Goal: Task Accomplishment & Management: Use online tool/utility

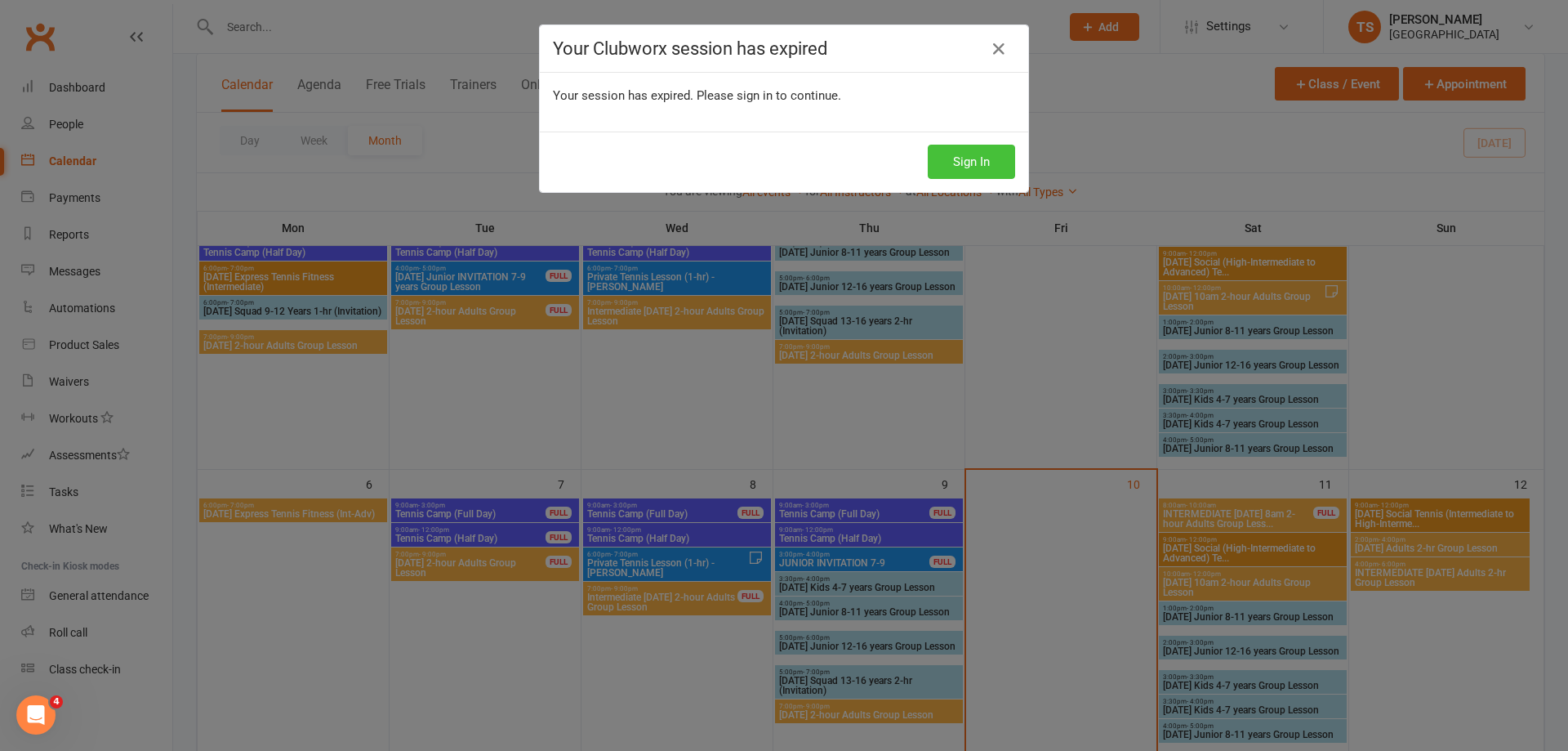
click at [967, 169] on button "Sign In" at bounding box center [971, 162] width 88 height 35
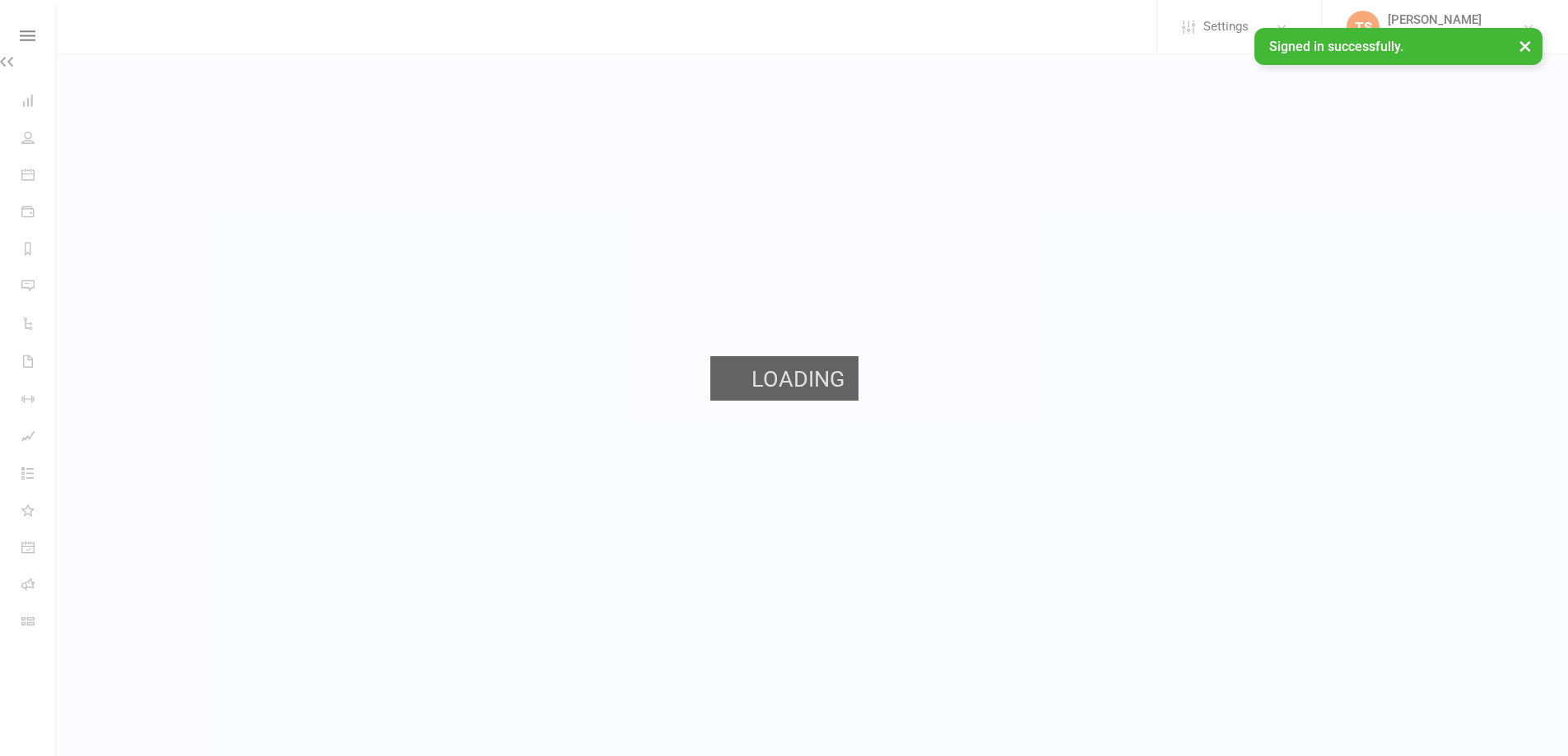
click at [0, 0] on link "Clubworx" at bounding box center [0, 0] width 0 height 0
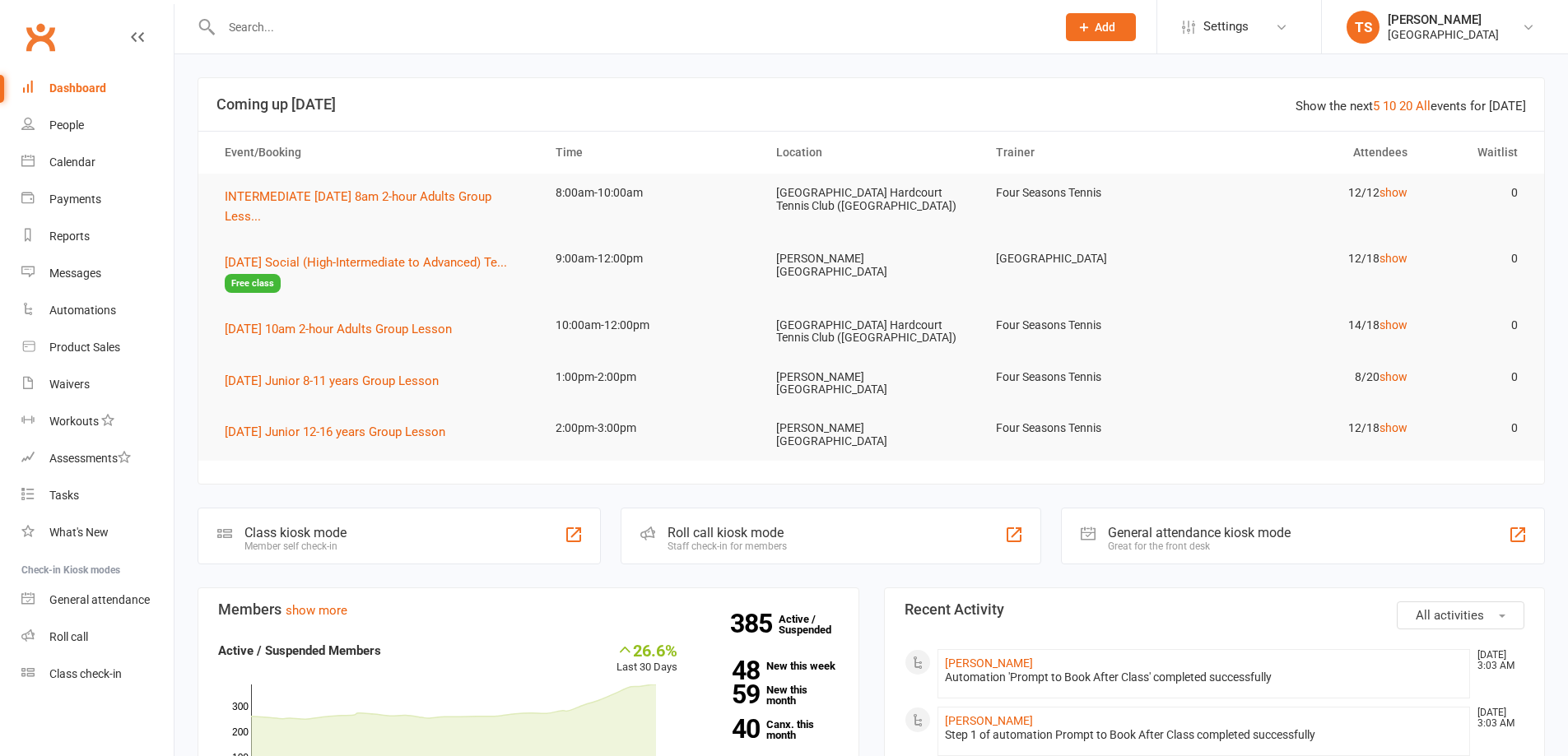
click at [255, 17] on input "text" at bounding box center [630, 26] width 828 height 23
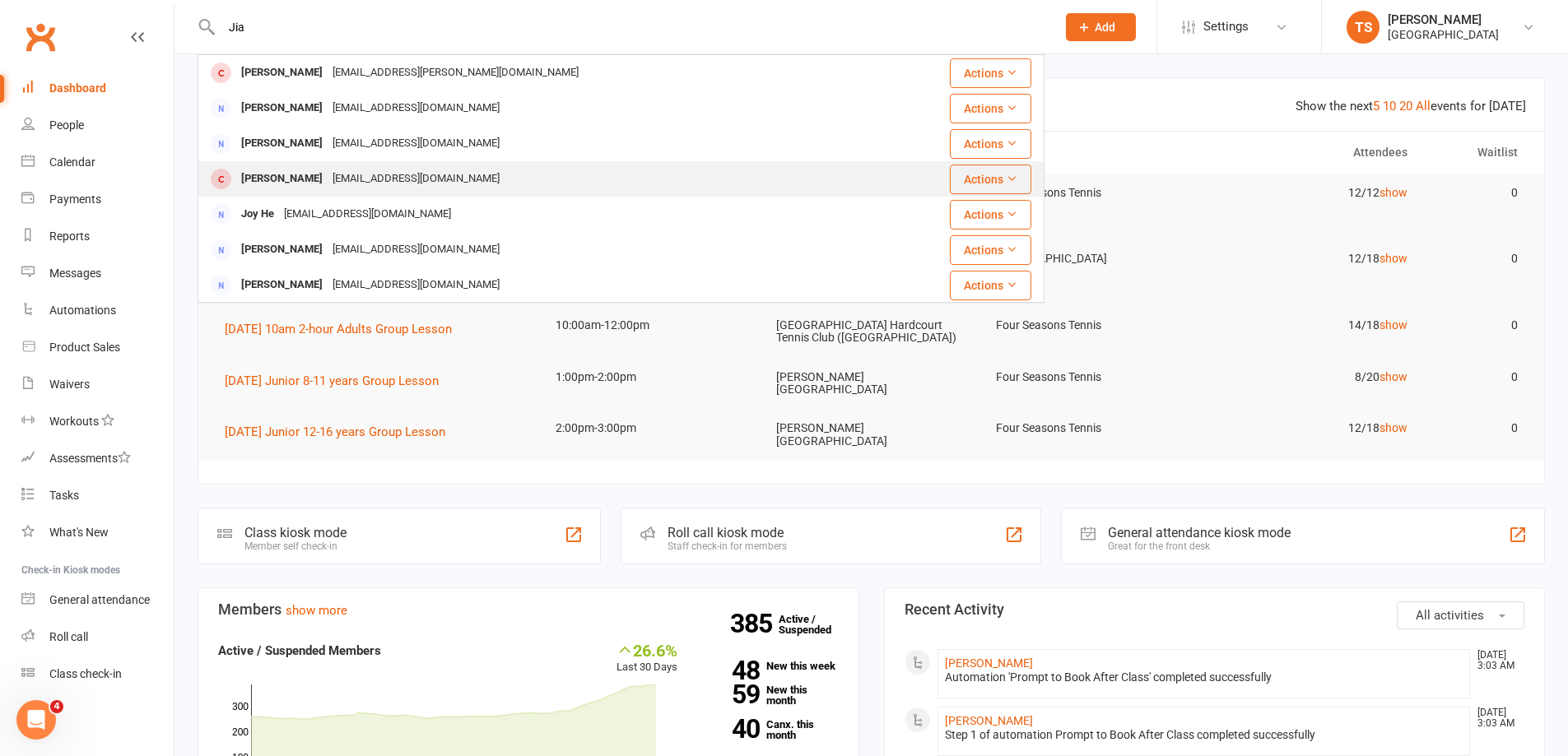
type input "Jia"
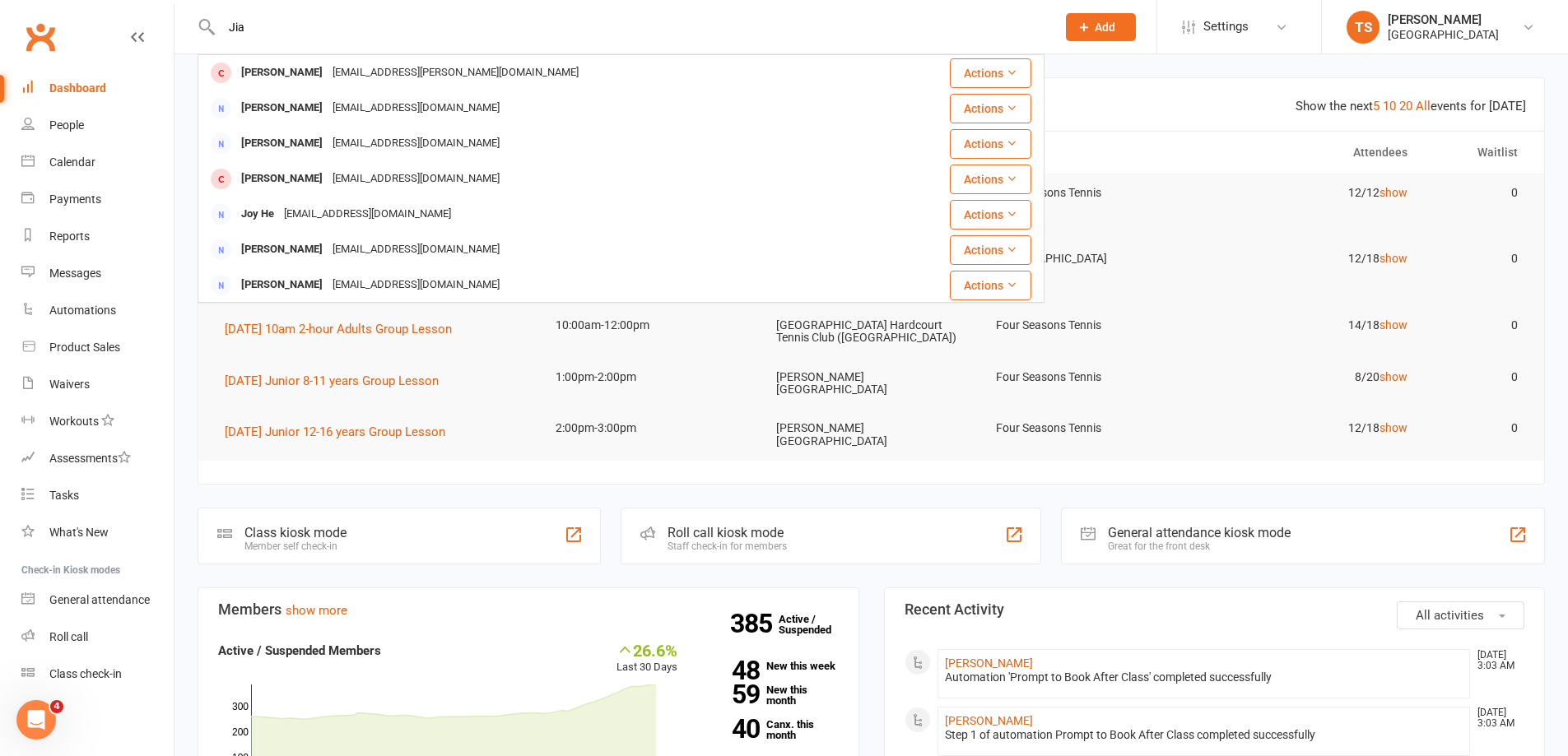
click at [346, 178] on div "jiayong12381@gmail.com" at bounding box center [416, 179] width 177 height 24
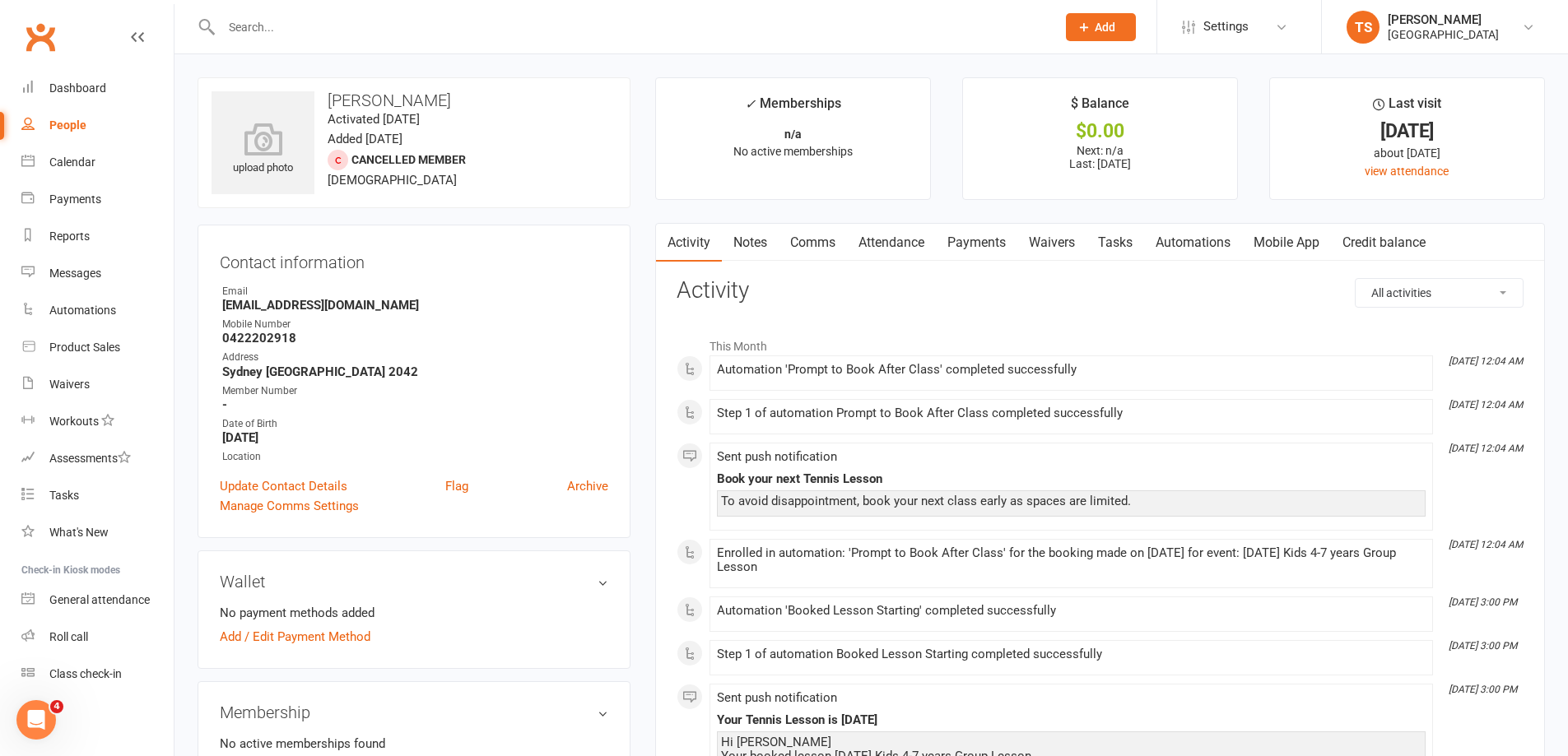
click at [741, 237] on link "Notes" at bounding box center [750, 243] width 57 height 38
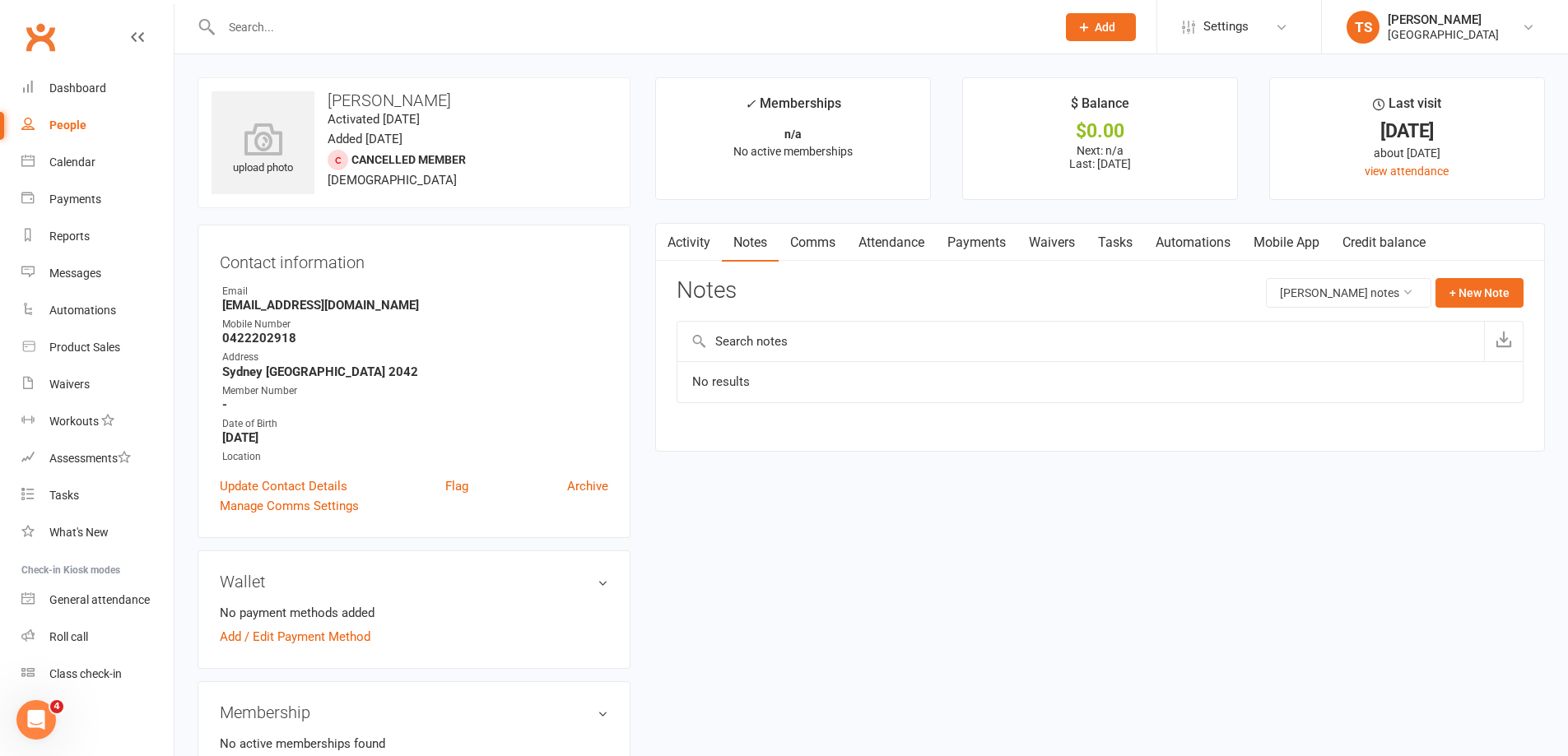
click at [818, 241] on link "Comms" at bounding box center [812, 243] width 68 height 38
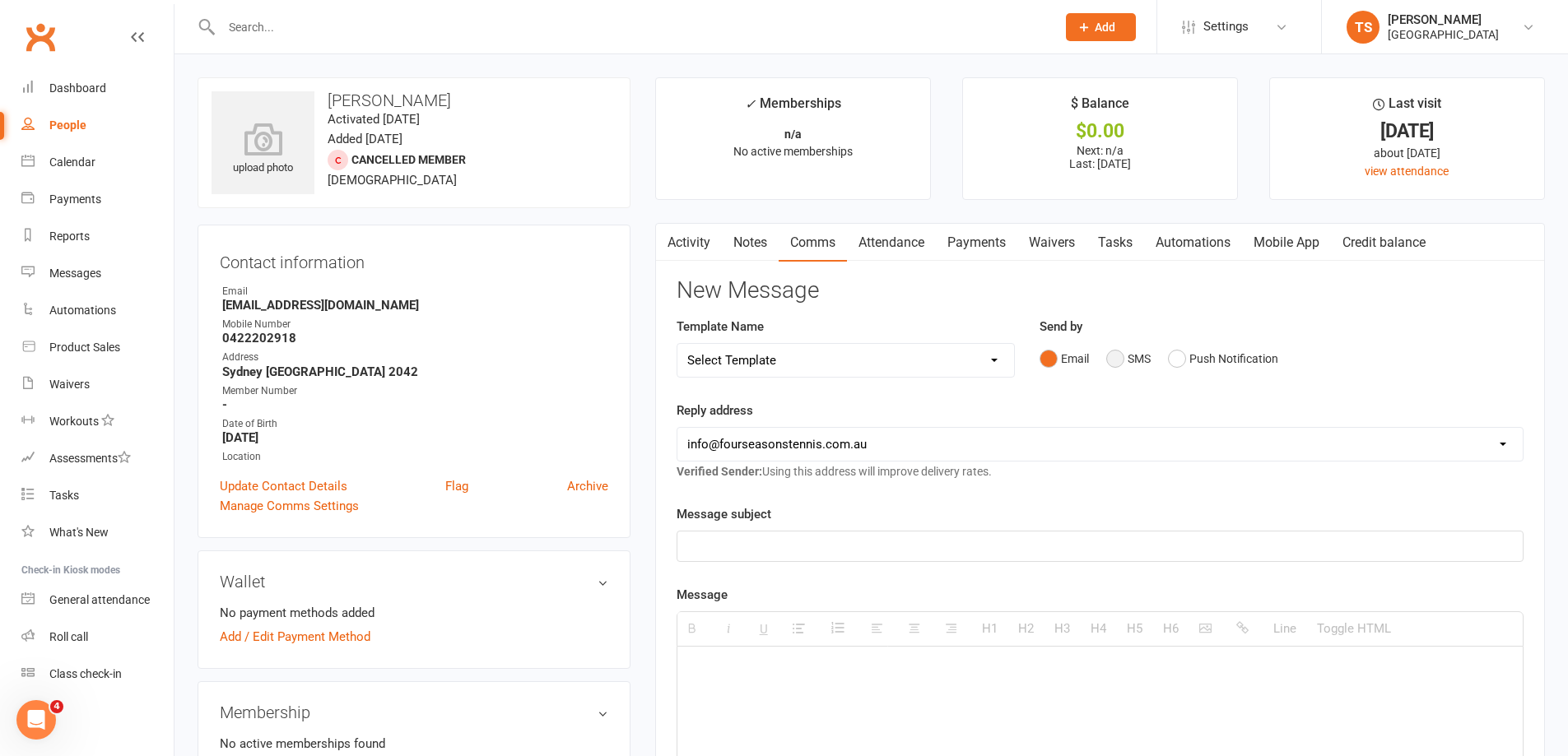
click at [1110, 357] on button "SMS" at bounding box center [1128, 358] width 44 height 31
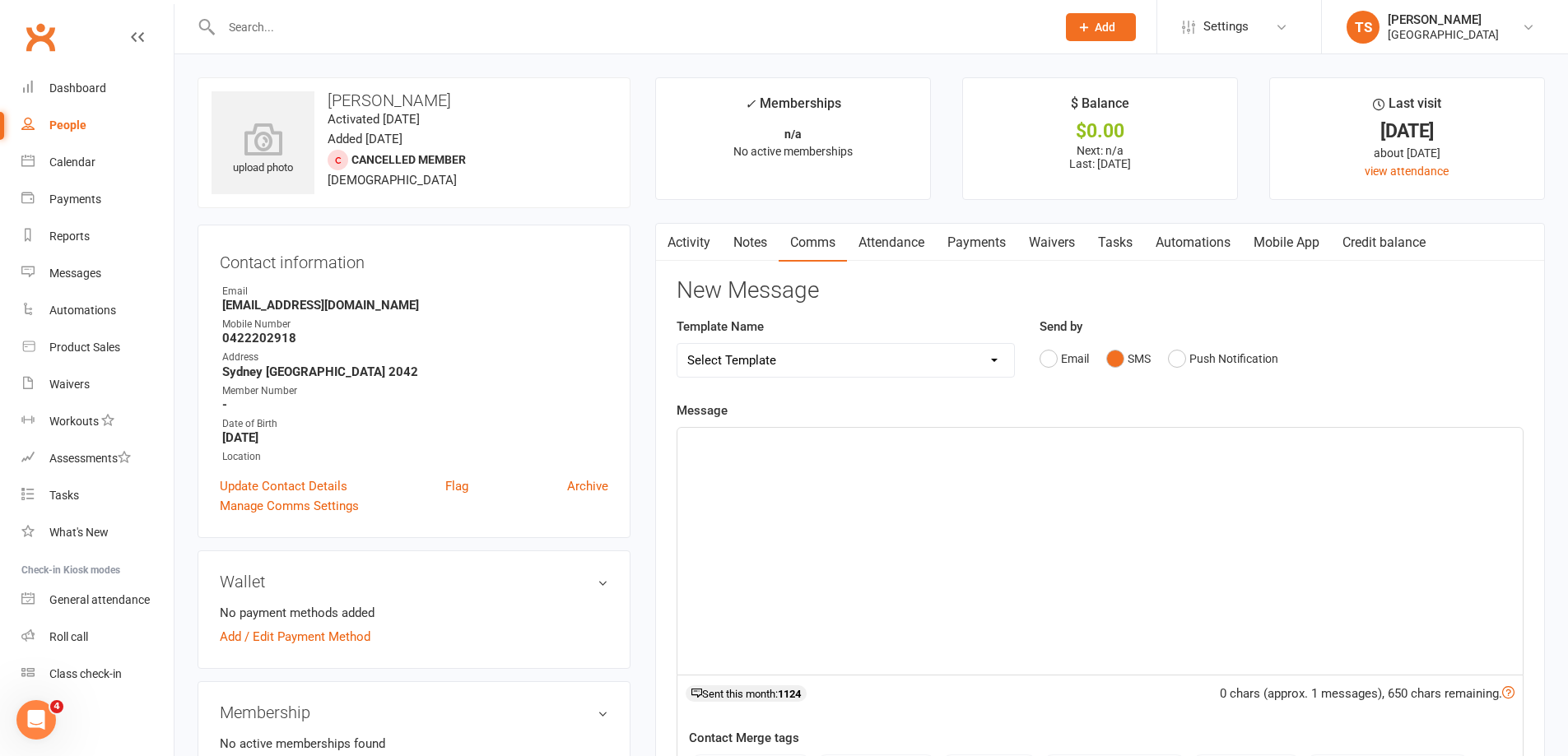
click at [739, 455] on div at bounding box center [1100, 551] width 846 height 247
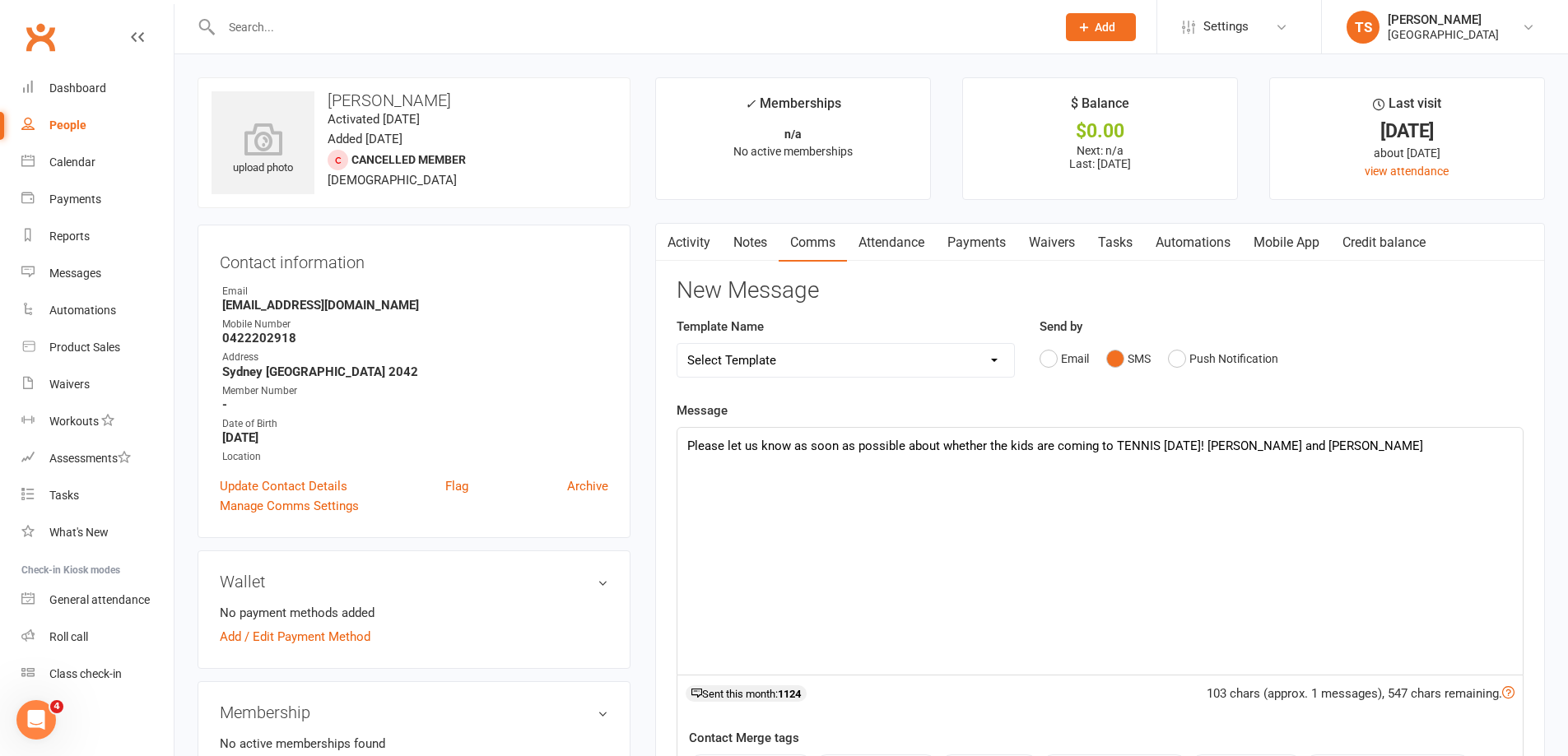
click at [1193, 440] on p "Please let us know as soon as possible about whether the kids are coming to TEN…" at bounding box center [1099, 445] width 825 height 20
click at [717, 459] on p "Please let us know as soon as possible about whether the kids are coming to TEN…" at bounding box center [1099, 456] width 825 height 40
click at [774, 466] on p "Please let us know as soon as possible about whether the kids are coming to TEN…" at bounding box center [1099, 456] width 825 height 40
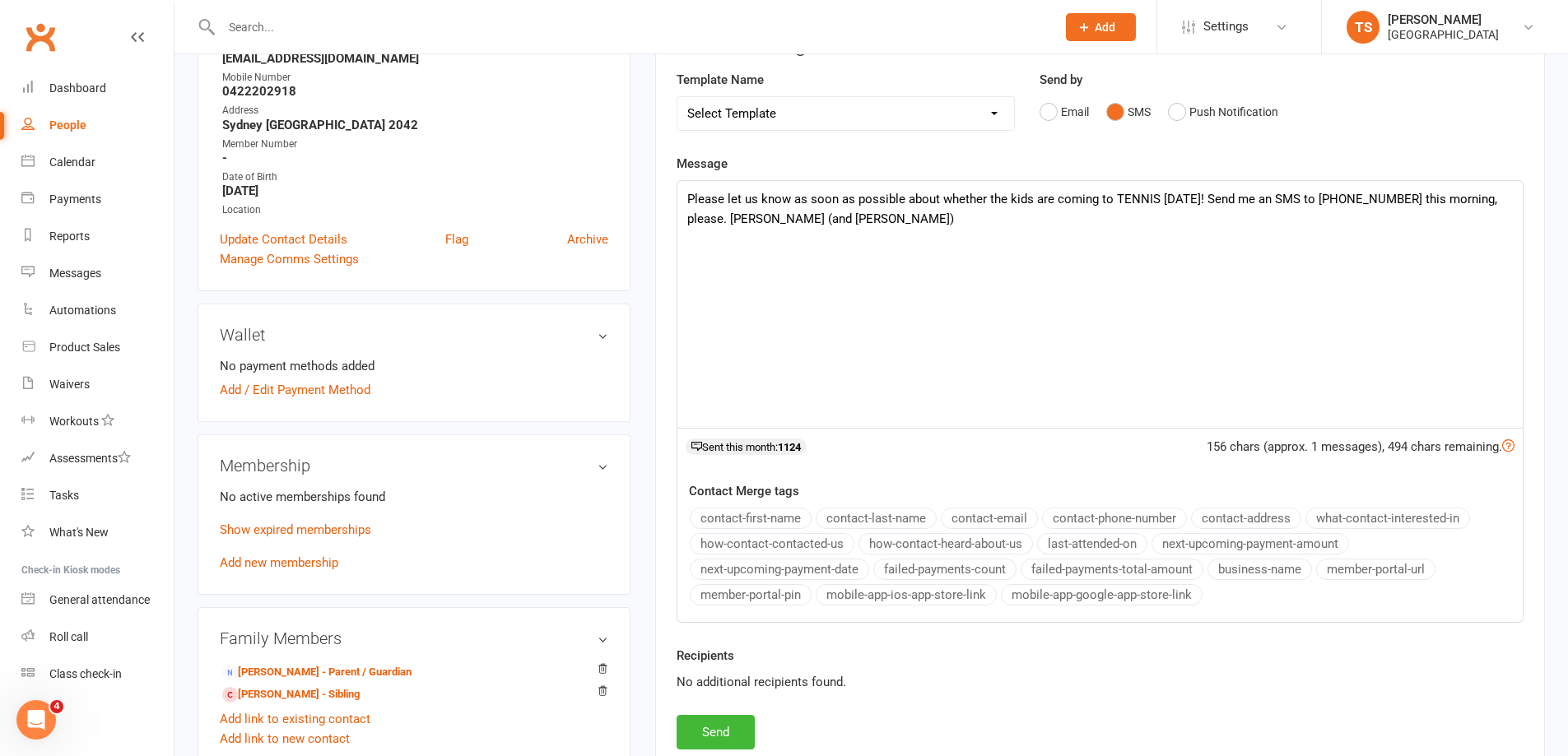
scroll to position [576, 0]
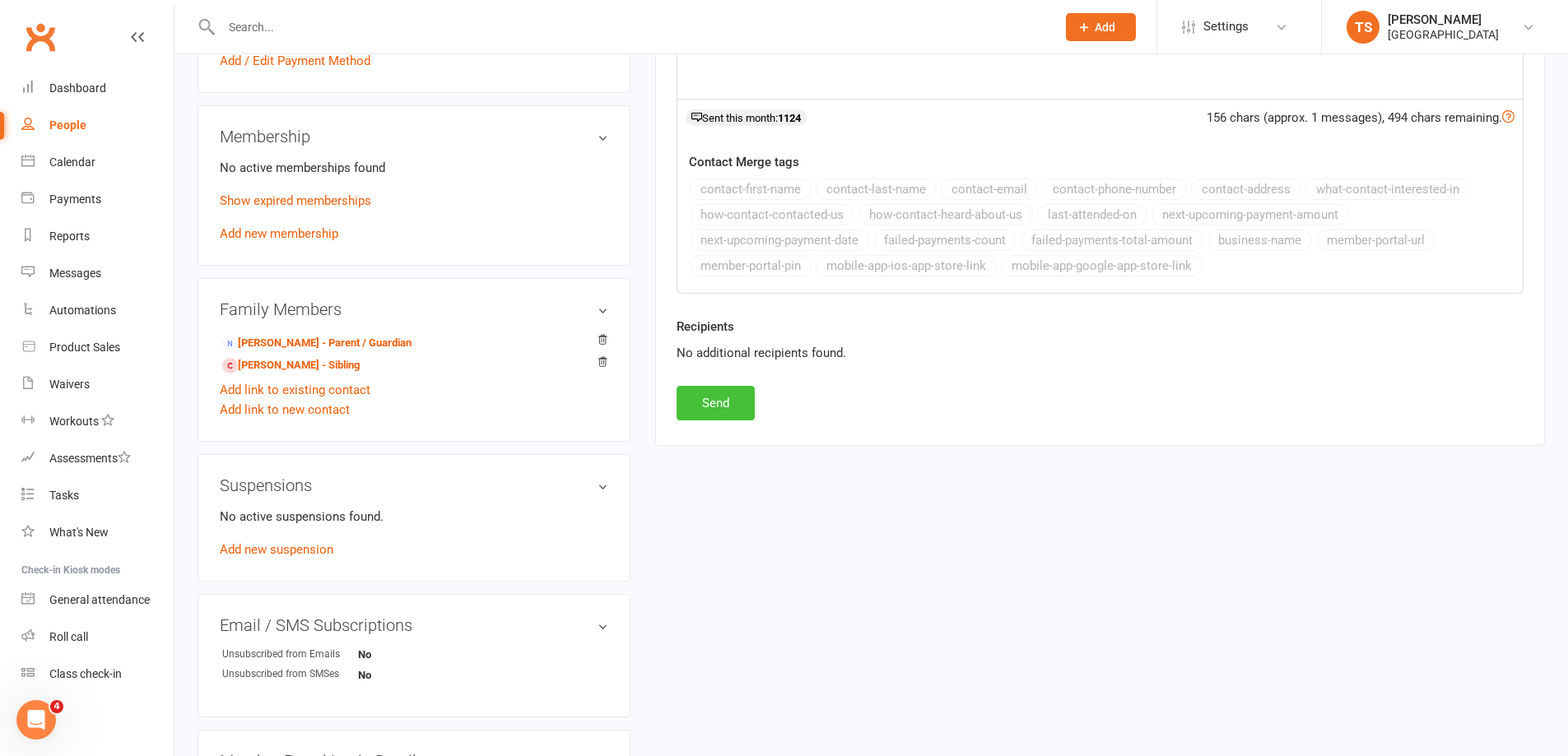
click at [712, 405] on button "Send" at bounding box center [716, 403] width 78 height 35
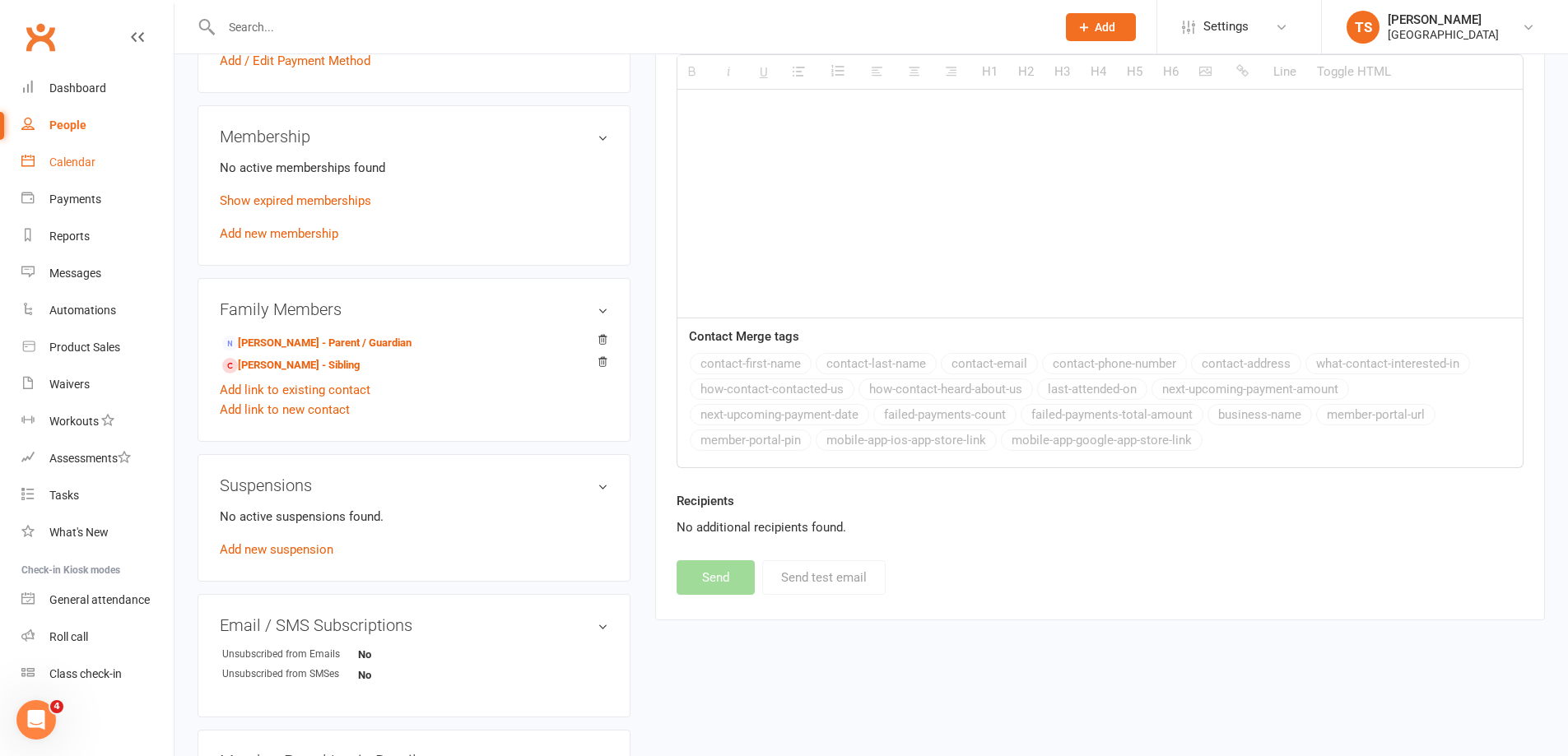
click at [72, 155] on div "Calendar" at bounding box center [72, 162] width 46 height 14
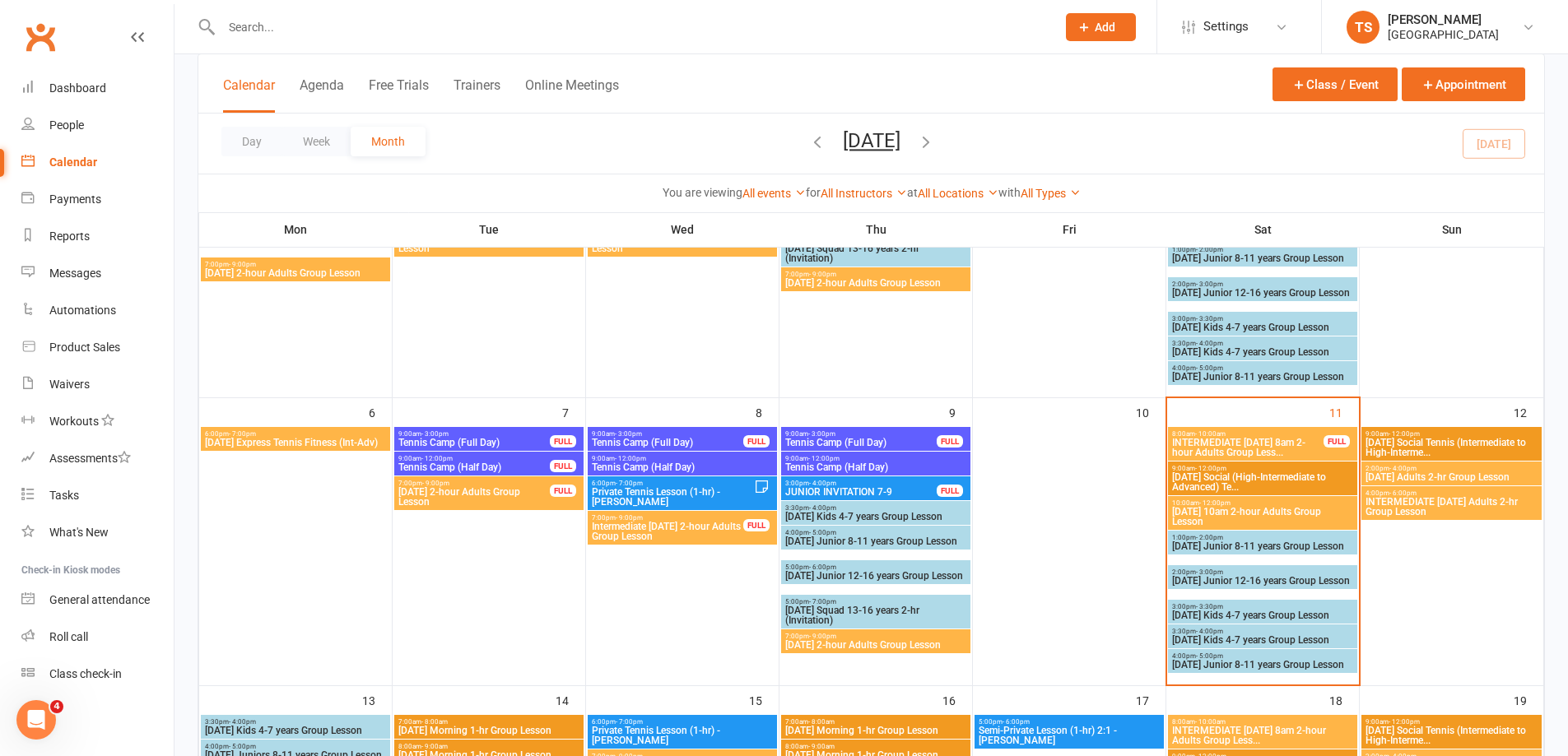
scroll to position [329, 0]
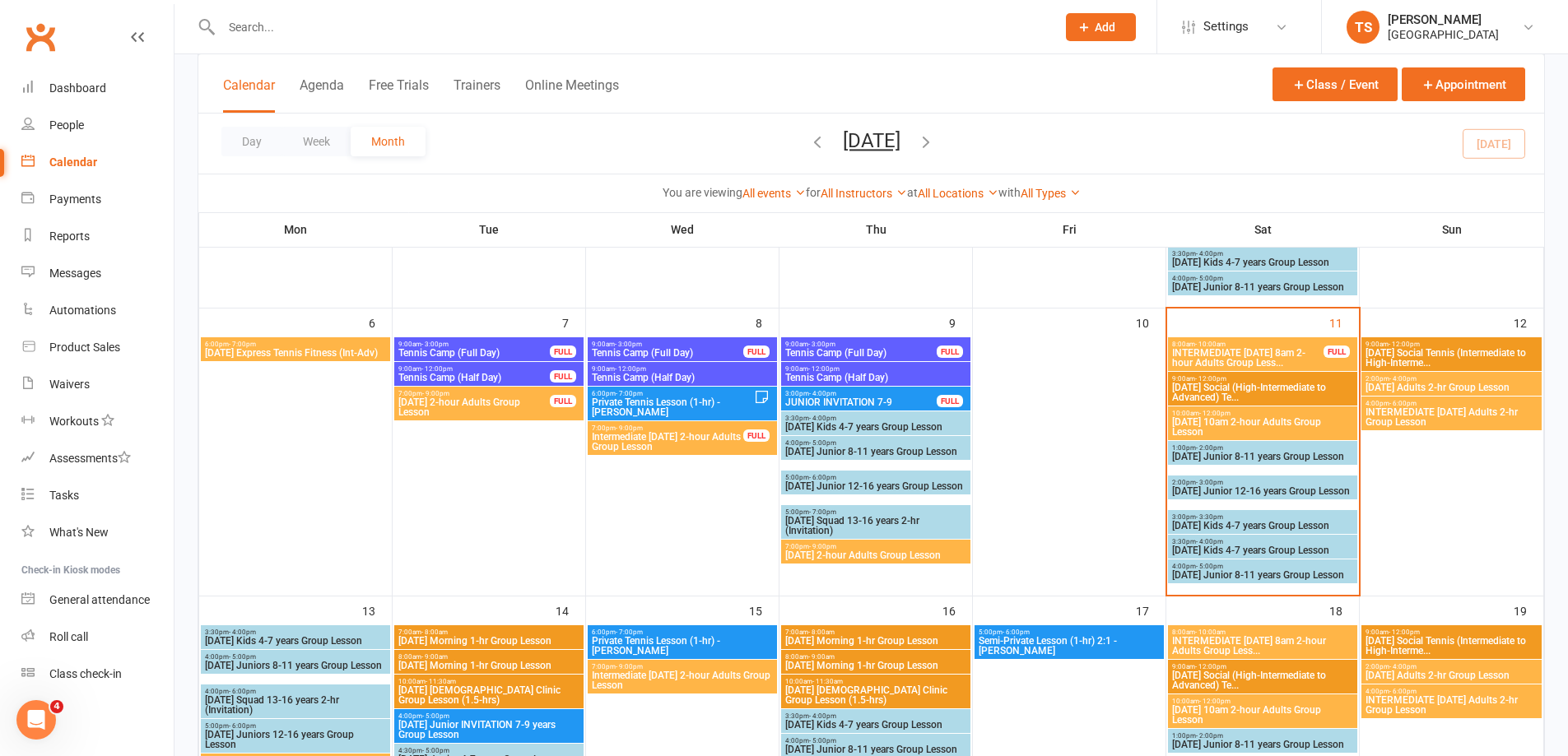
click at [1225, 423] on span "Saturday 10am 2-hour Adults Group Lesson" at bounding box center [1262, 426] width 183 height 20
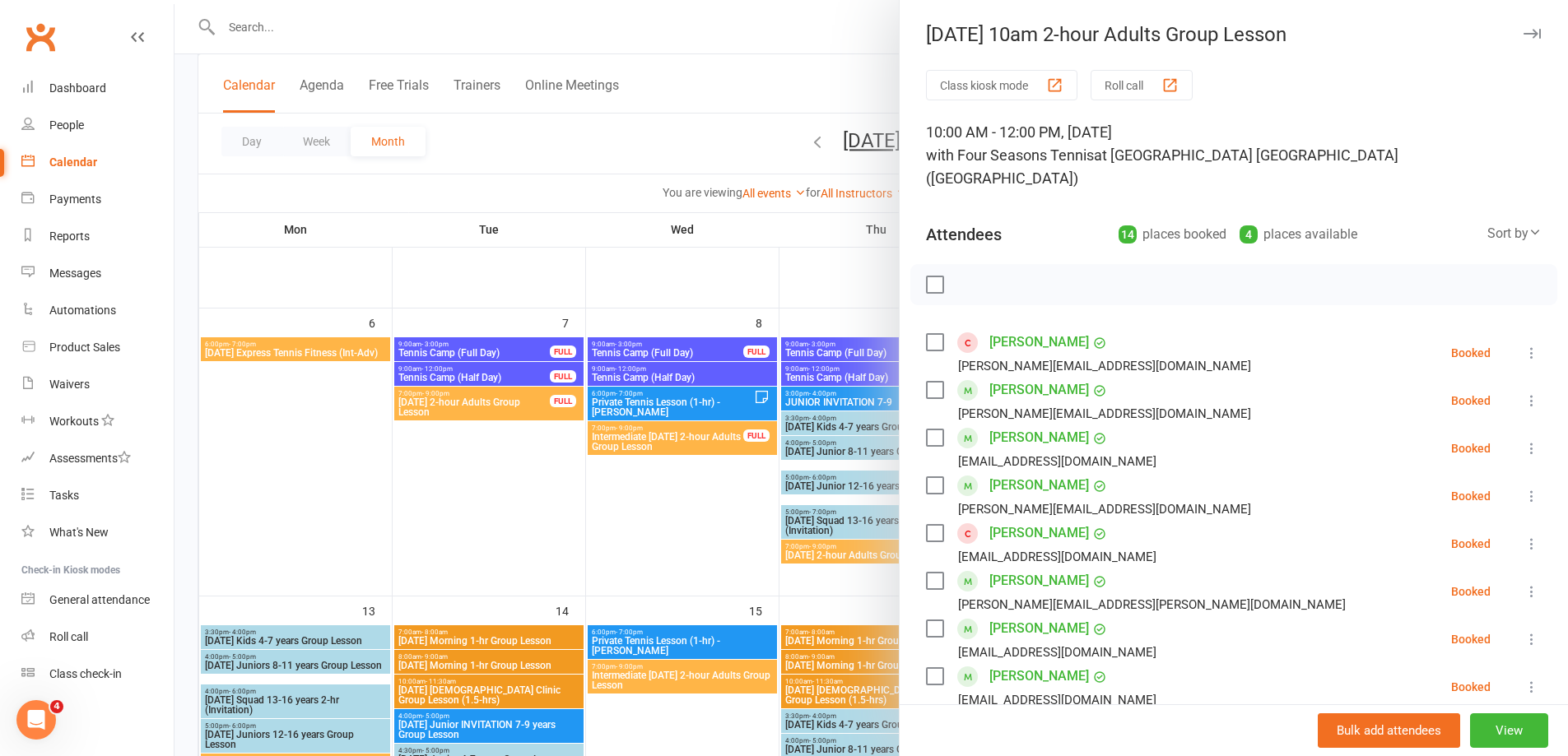
click at [660, 506] on div at bounding box center [871, 378] width 1393 height 756
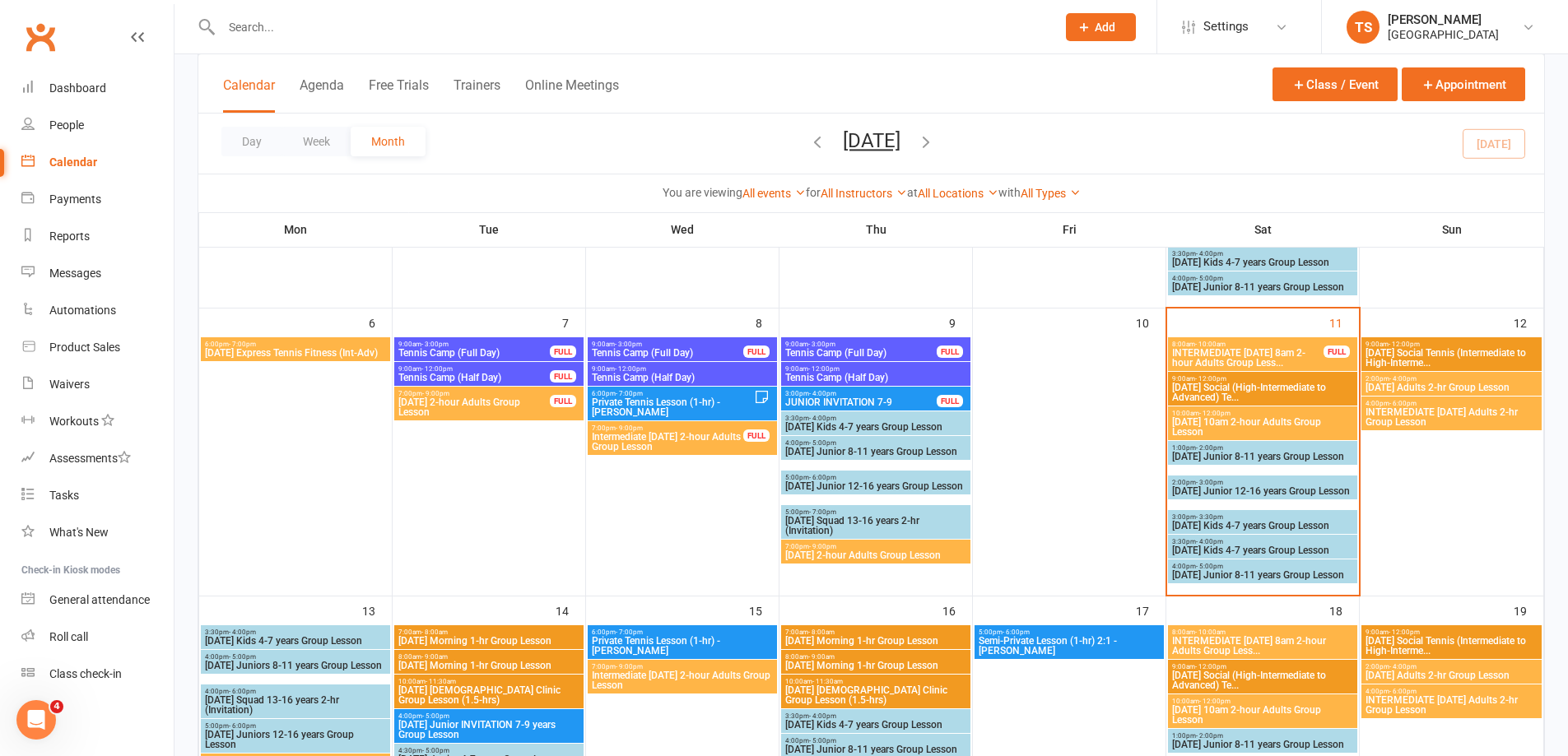
click at [1273, 354] on span "INTERMEDIATE Saturday 8am 2-hour Adults Group Less..." at bounding box center [1247, 357] width 153 height 20
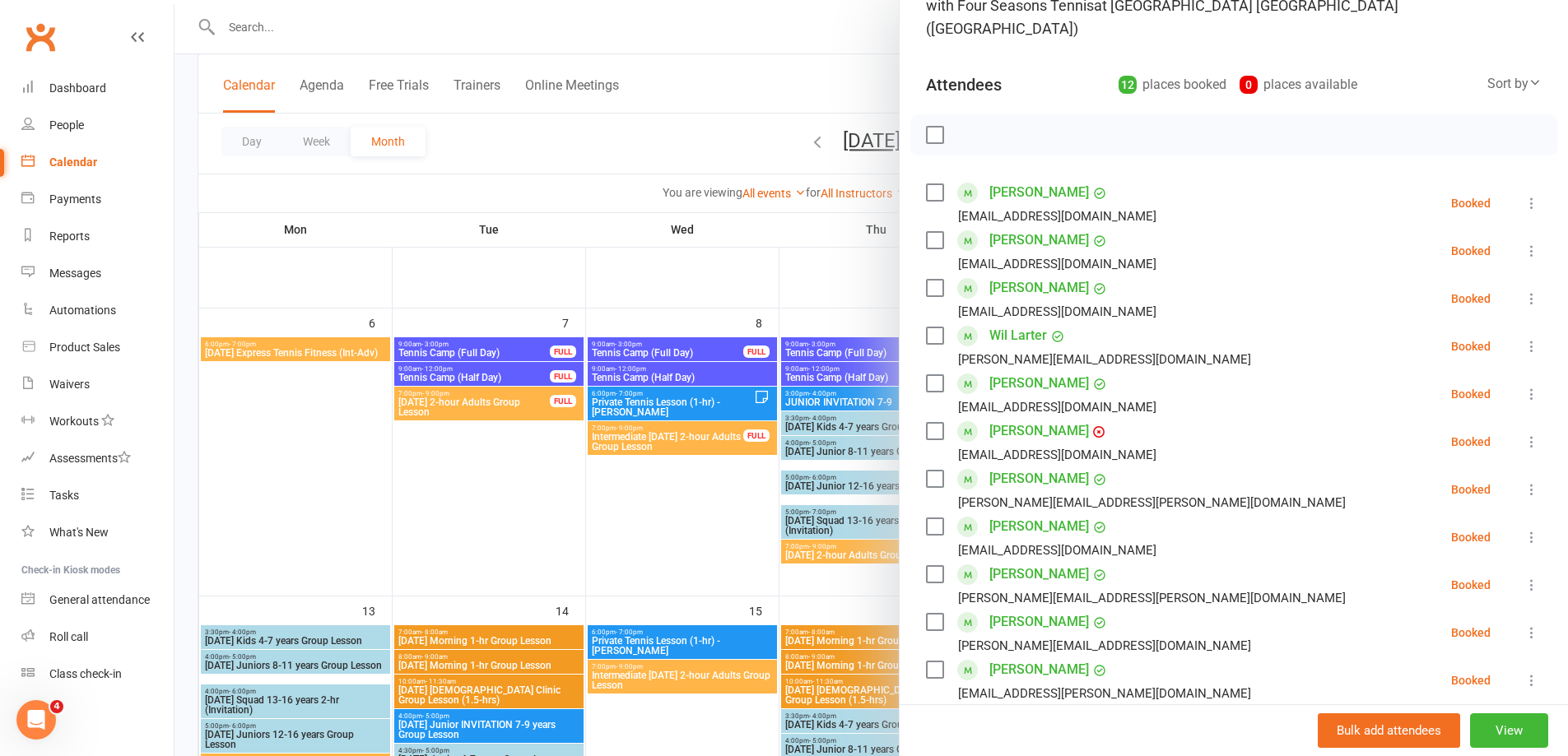
scroll to position [0, 0]
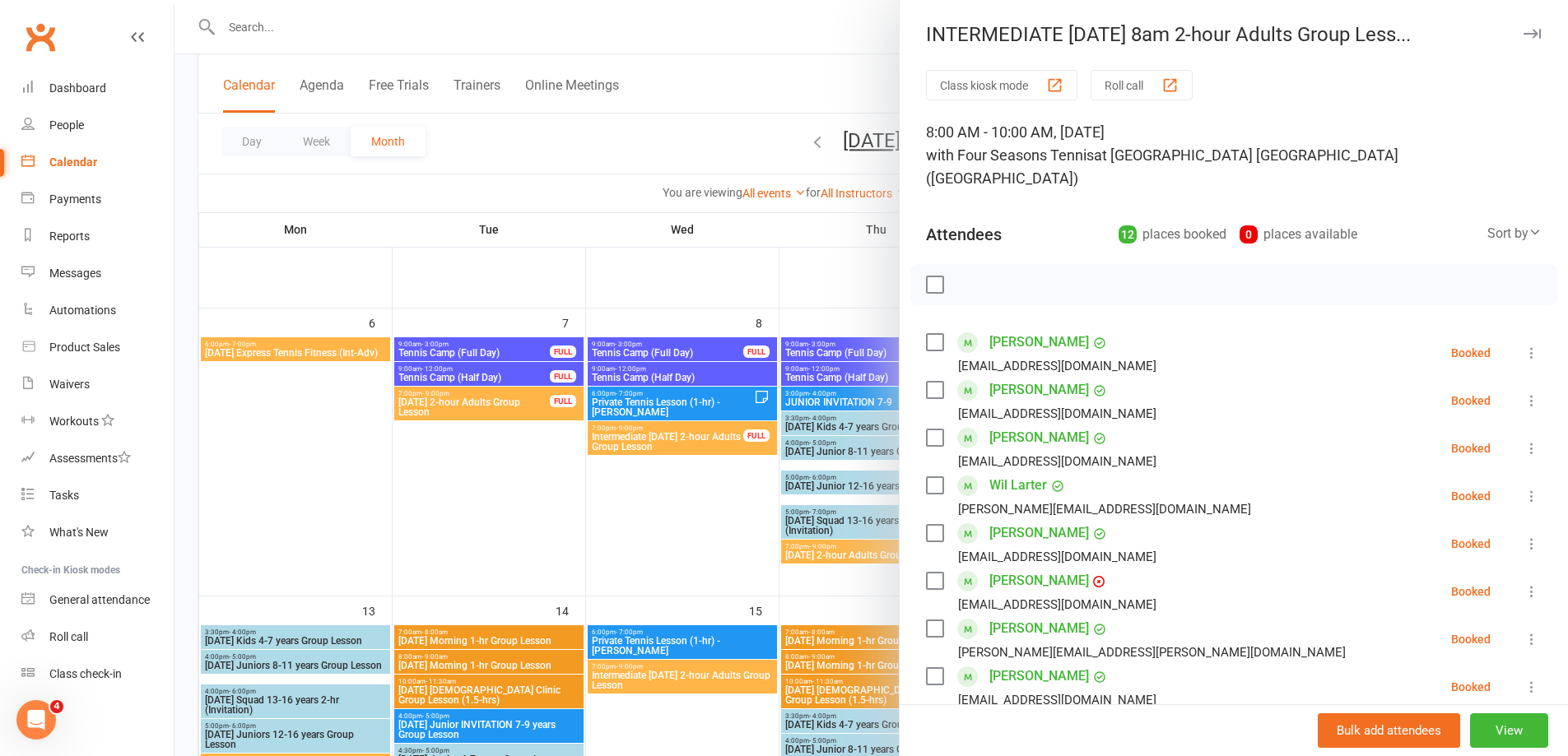
click at [1144, 86] on button "Roll call" at bounding box center [1141, 85] width 102 height 31
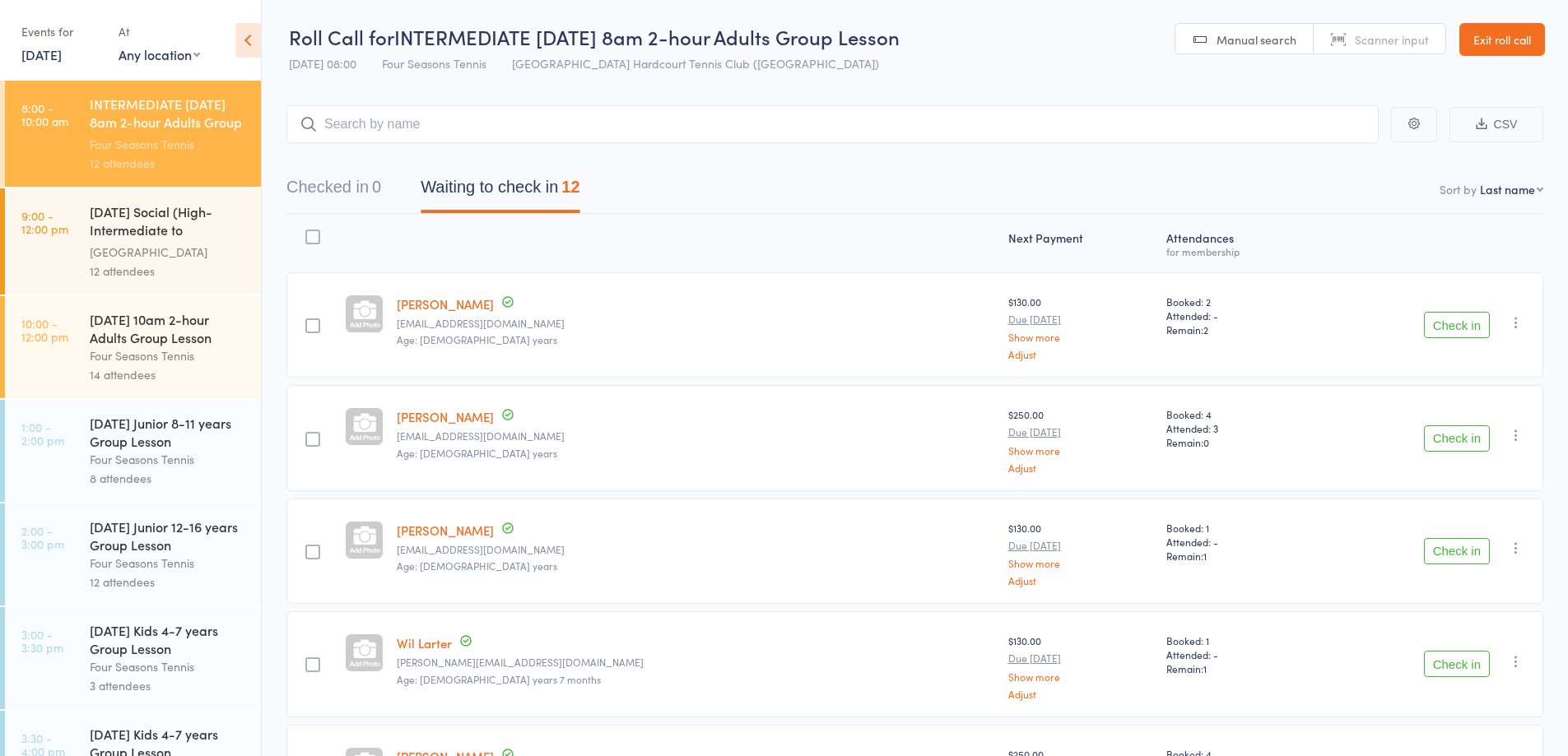
click at [1515, 120] on button "CSV" at bounding box center [1496, 125] width 94 height 36
click at [174, 339] on div "[DATE] 10am 2-hour Adults Group Lesson" at bounding box center [168, 328] width 157 height 36
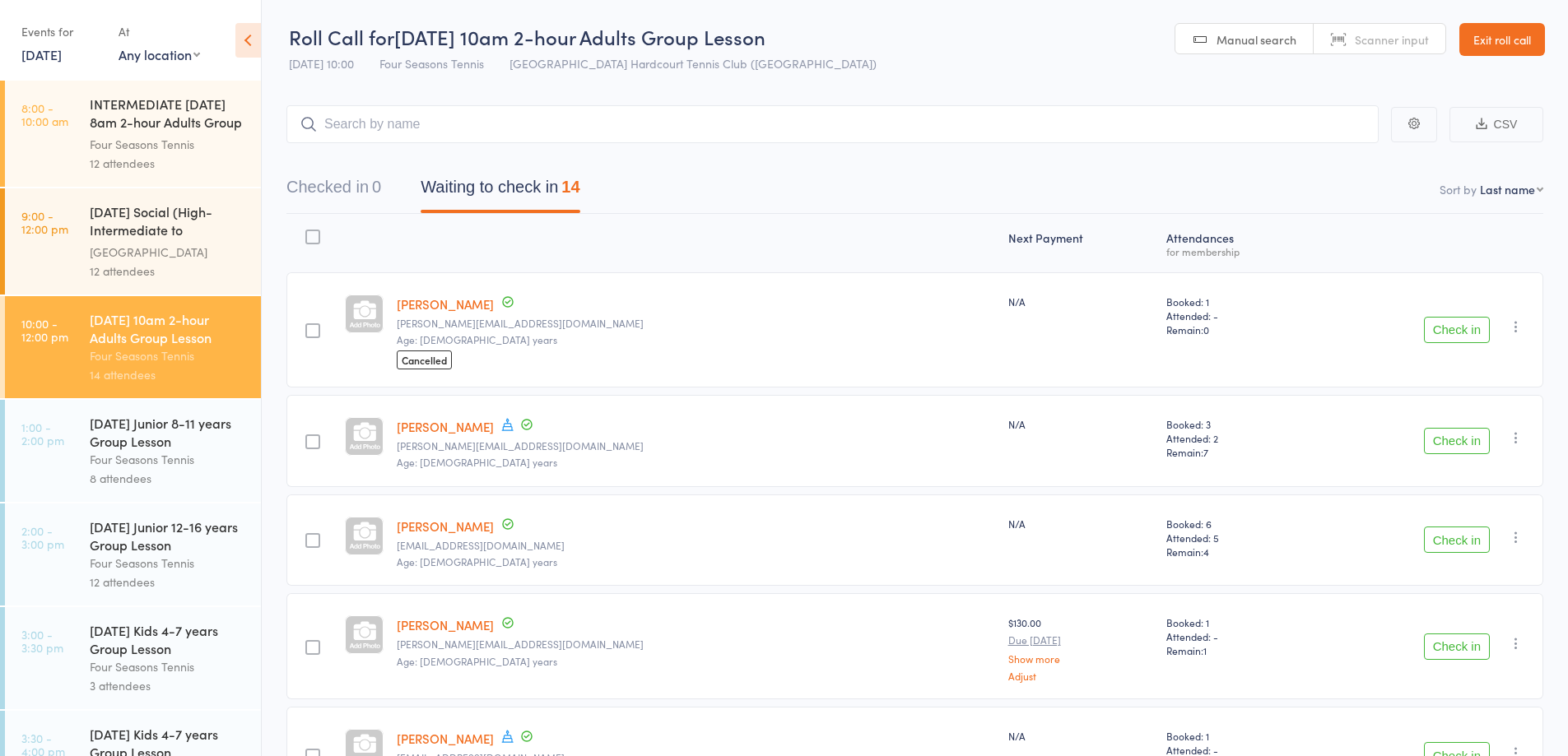
click at [1493, 123] on button "CSV" at bounding box center [1496, 125] width 94 height 36
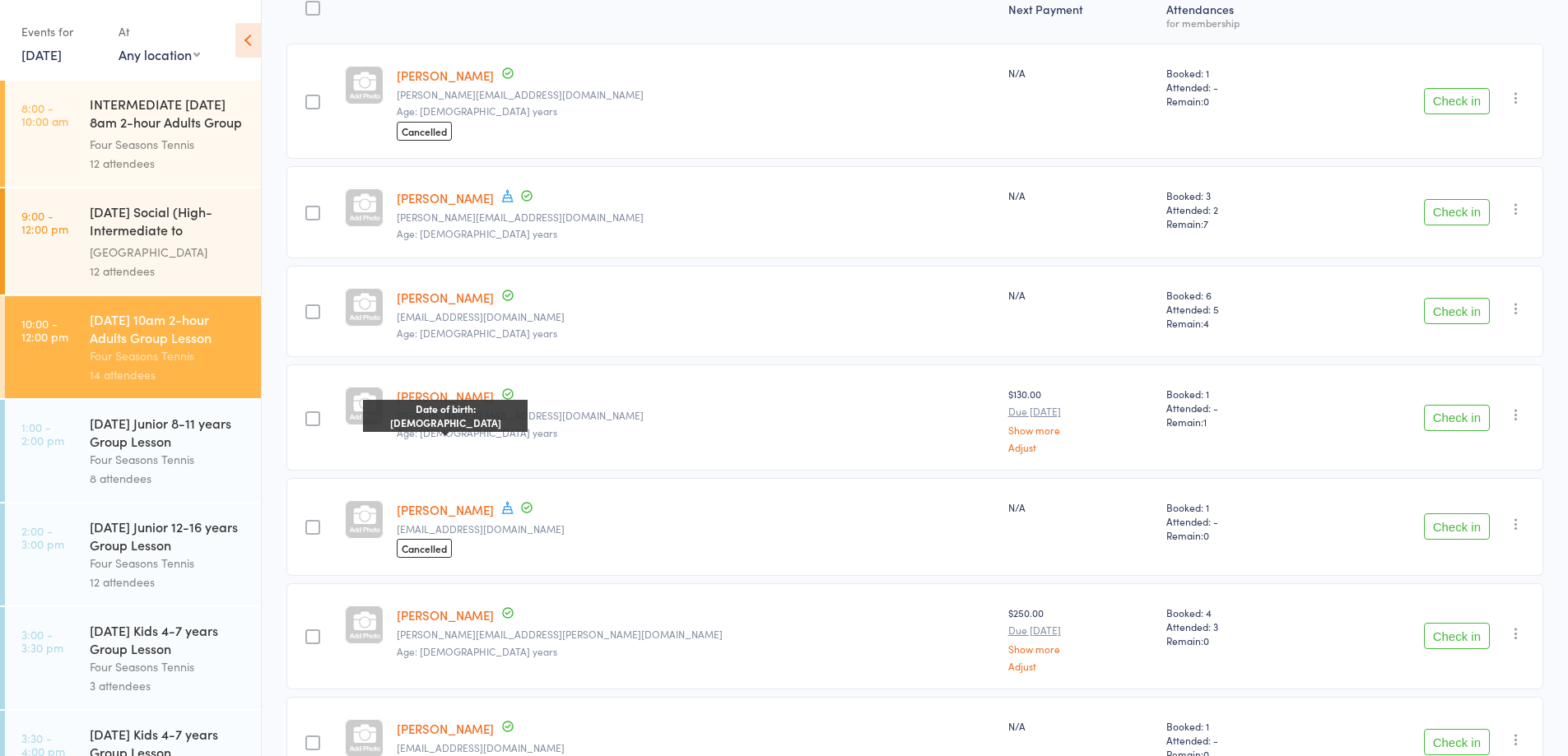
scroll to position [247, 0]
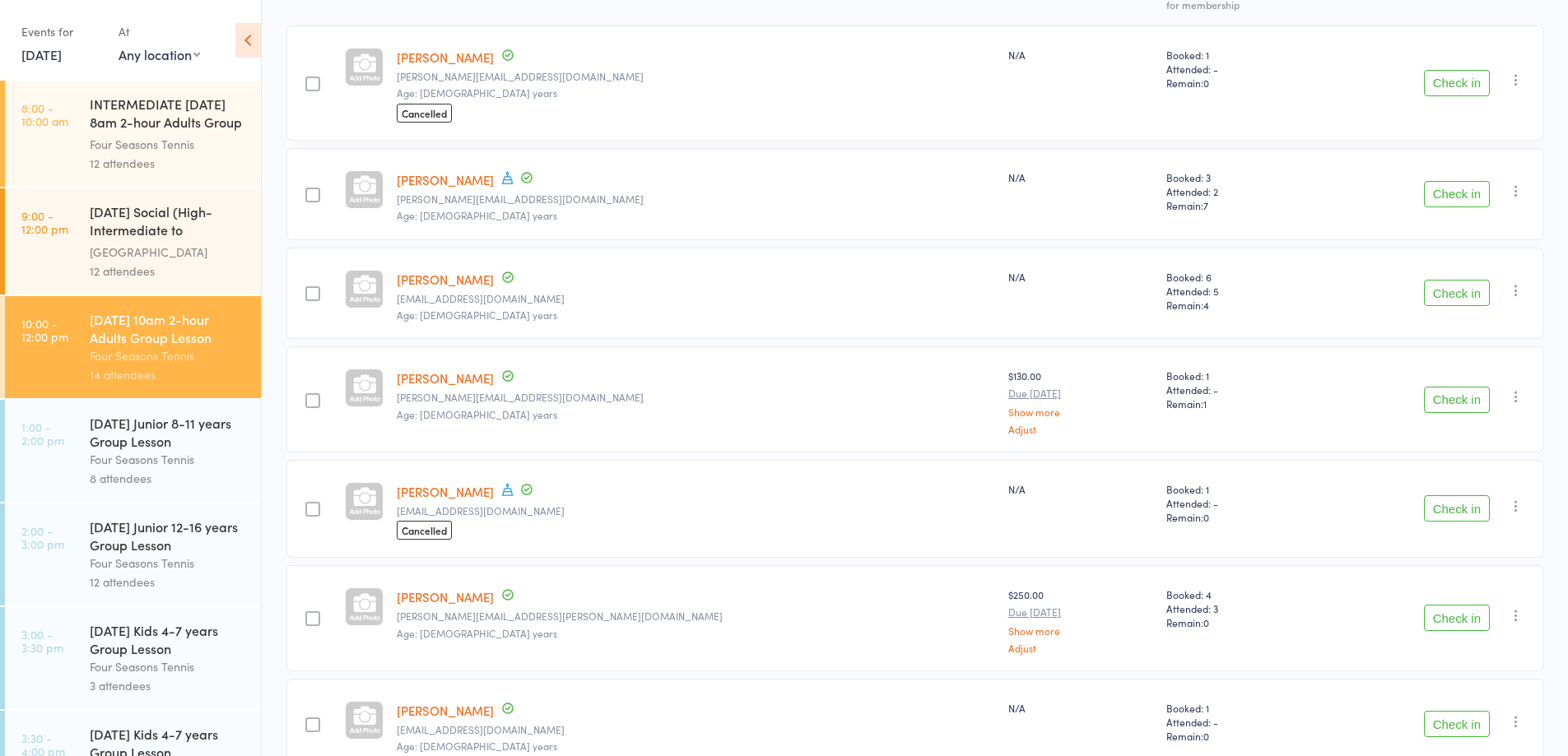
click at [483, 499] on link "Rowena Chong" at bounding box center [445, 491] width 97 height 17
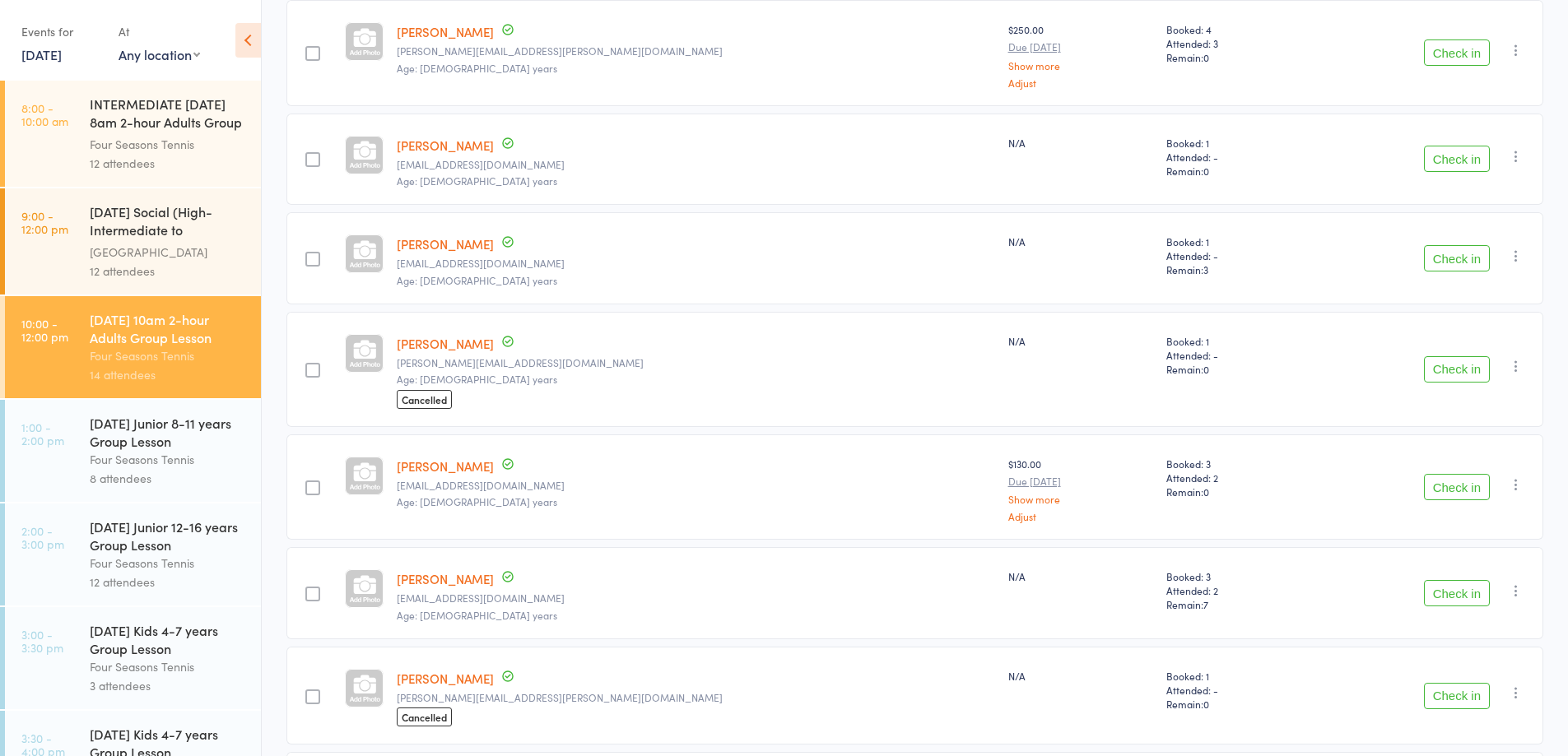
scroll to position [904, 0]
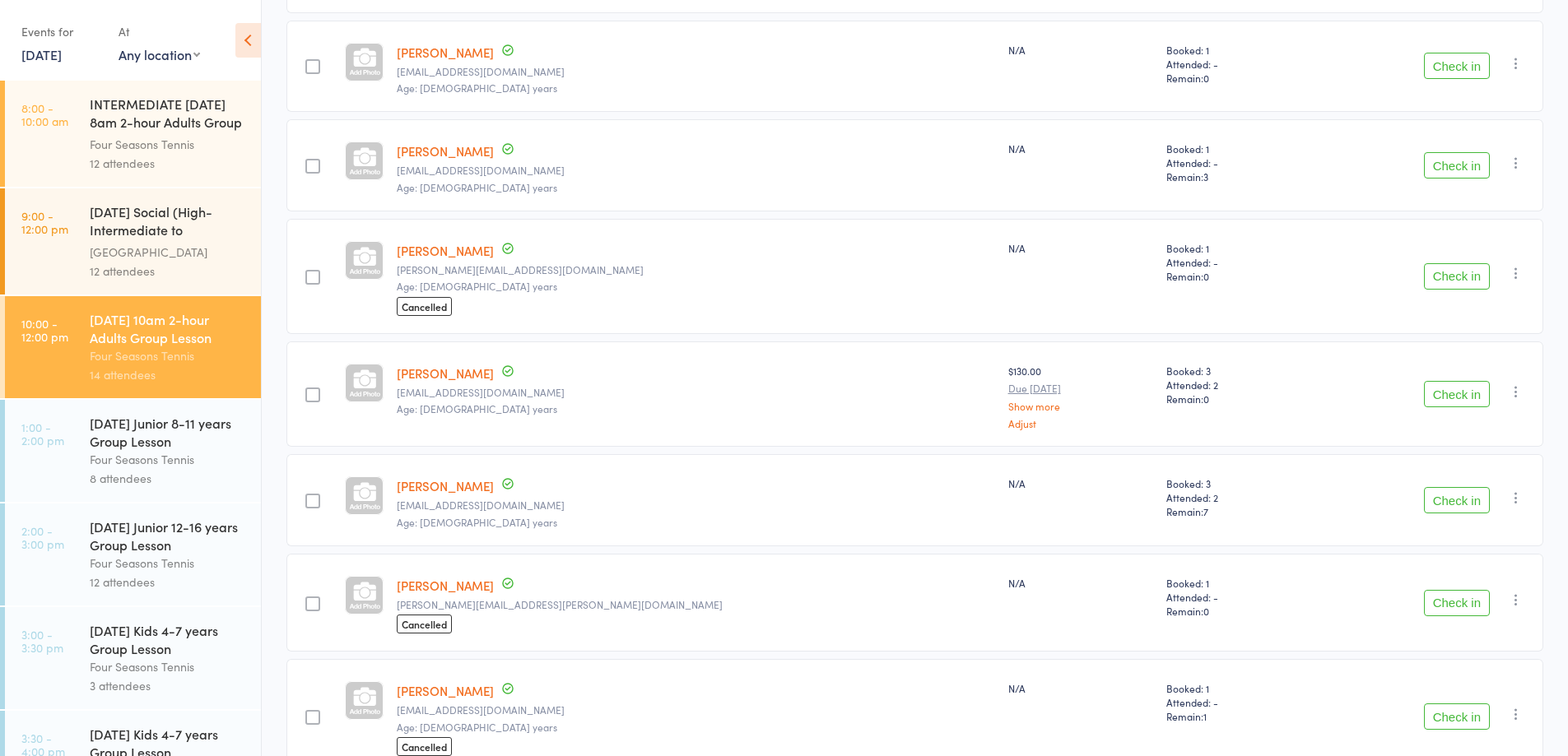
click at [448, 489] on link "Qixin Lei" at bounding box center [445, 485] width 97 height 17
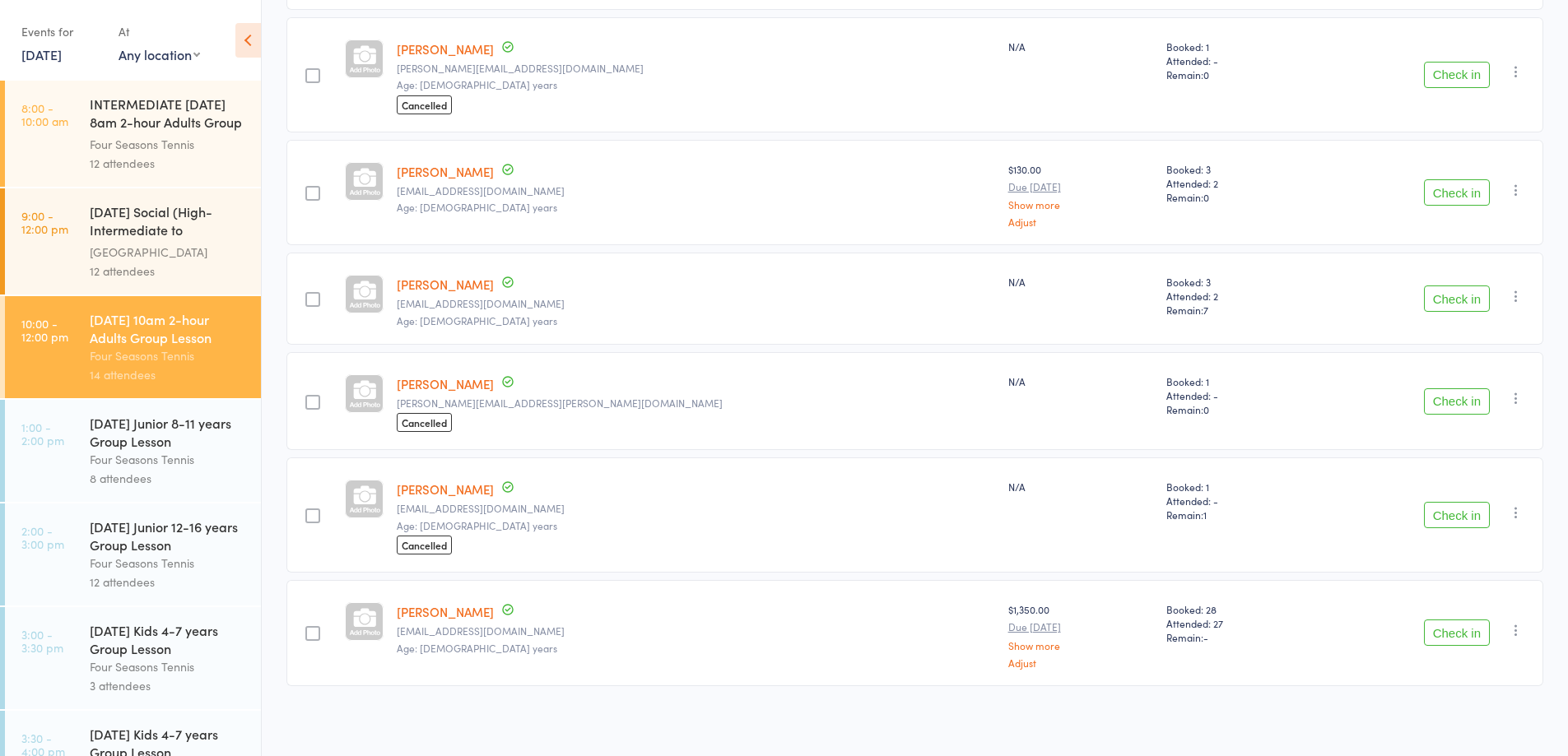
scroll to position [1110, 0]
click at [458, 495] on div "Danica Nesterowich D.krajnc90@gmail.com Age: 34 years Cancelled" at bounding box center [695, 512] width 610 height 115
click at [441, 490] on link "Danica Nesterowich" at bounding box center [445, 485] width 97 height 17
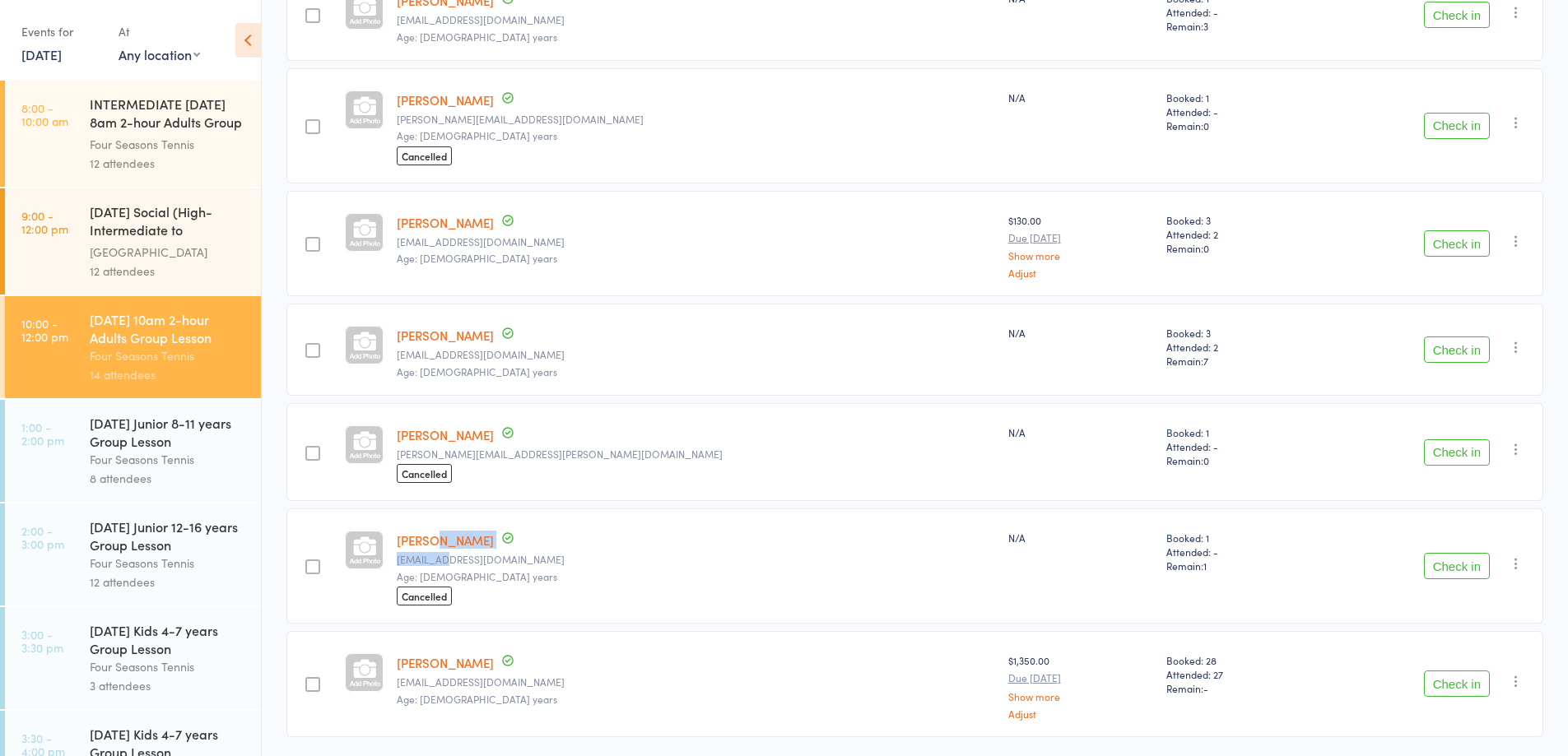
scroll to position [1028, 0]
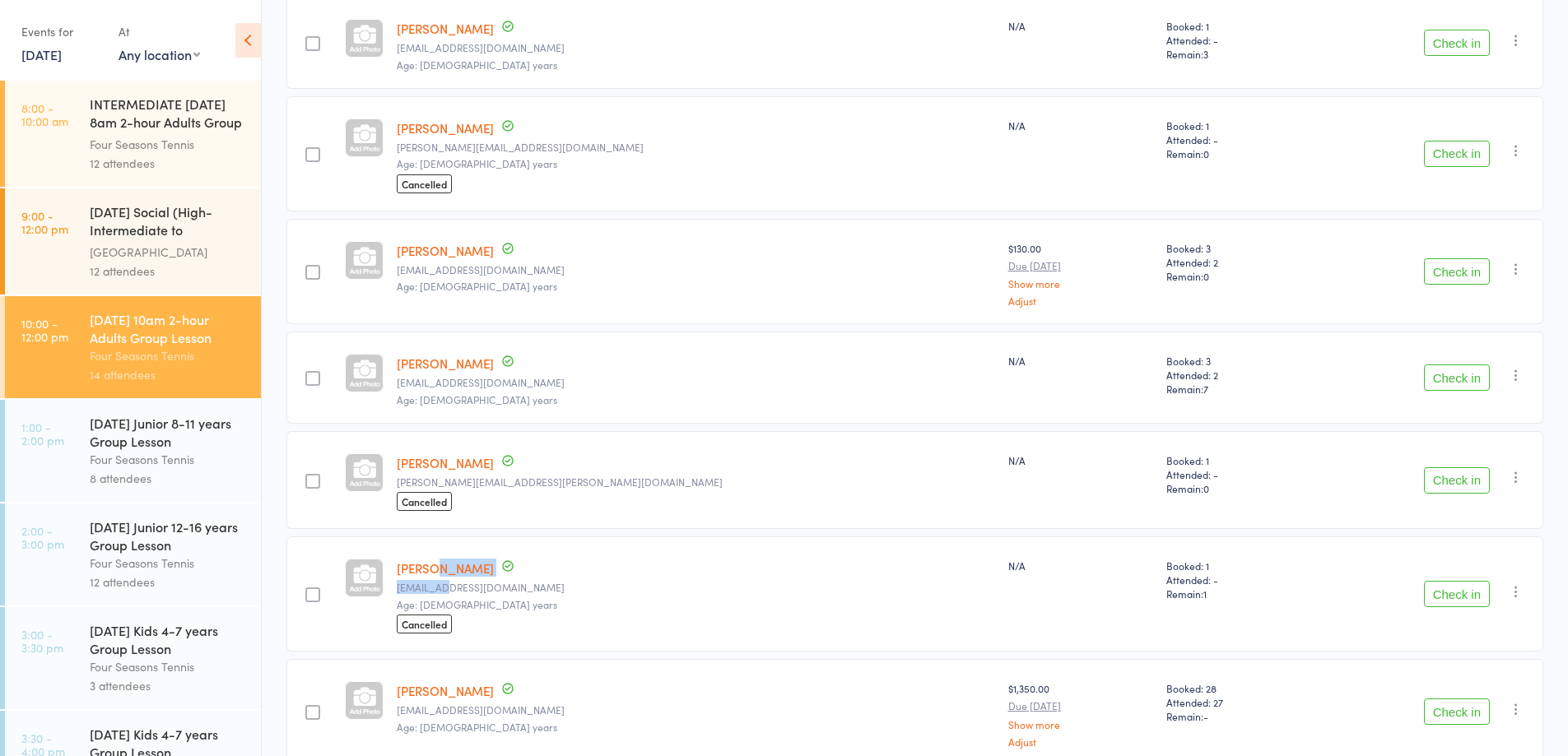
click at [429, 569] on link "Danica Nesterowich" at bounding box center [445, 568] width 97 height 17
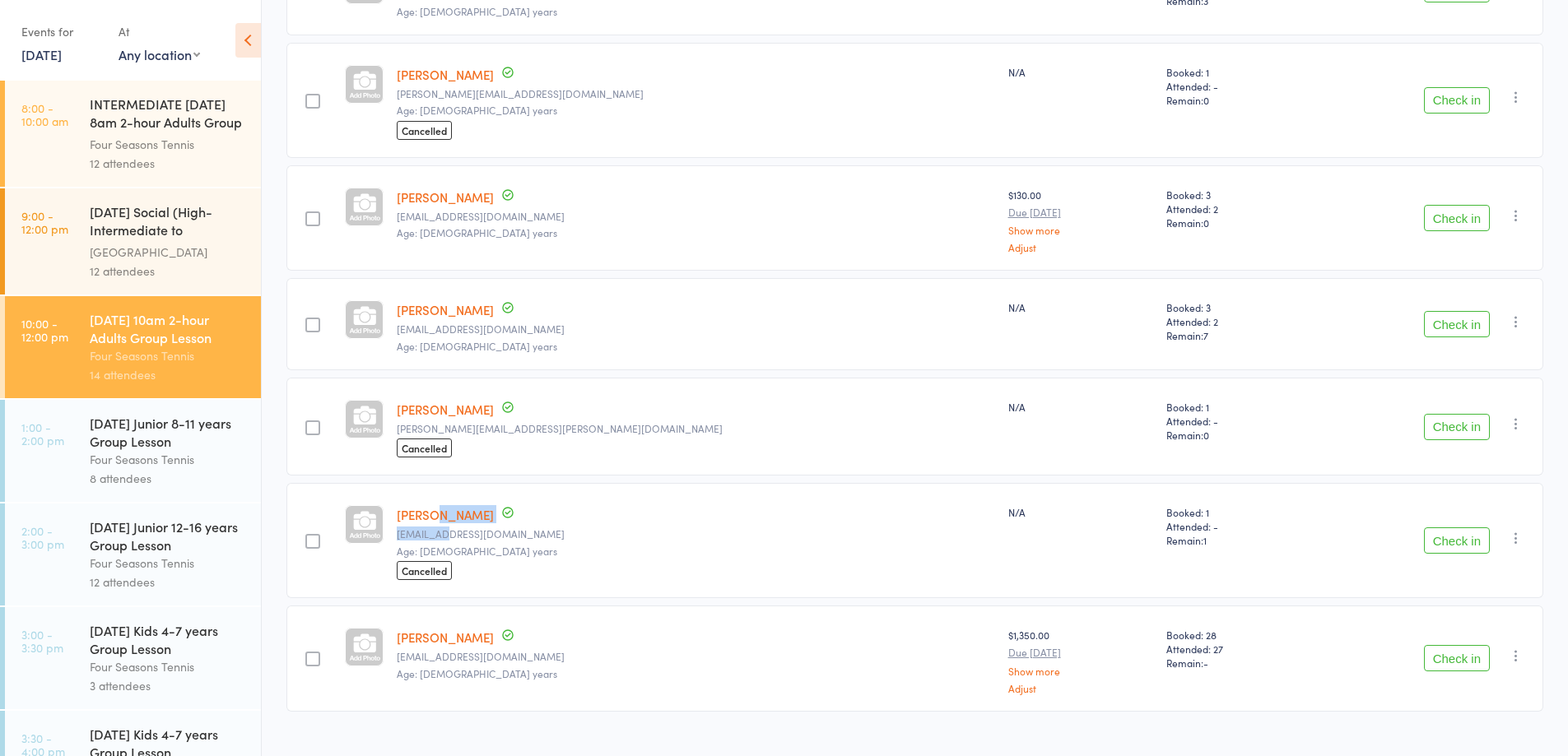
scroll to position [1110, 0]
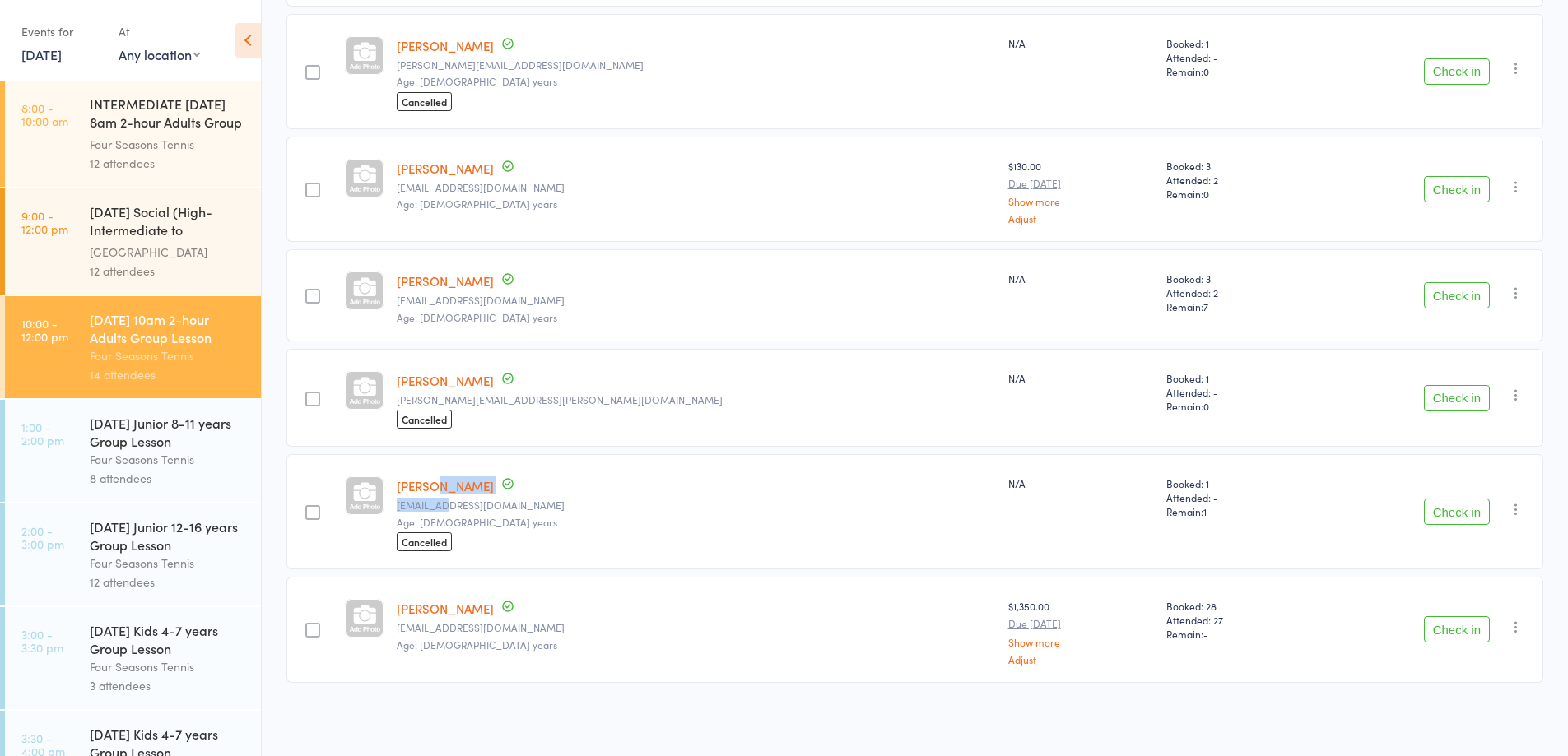
click at [468, 383] on link "Sarah Lindeman" at bounding box center [445, 380] width 97 height 17
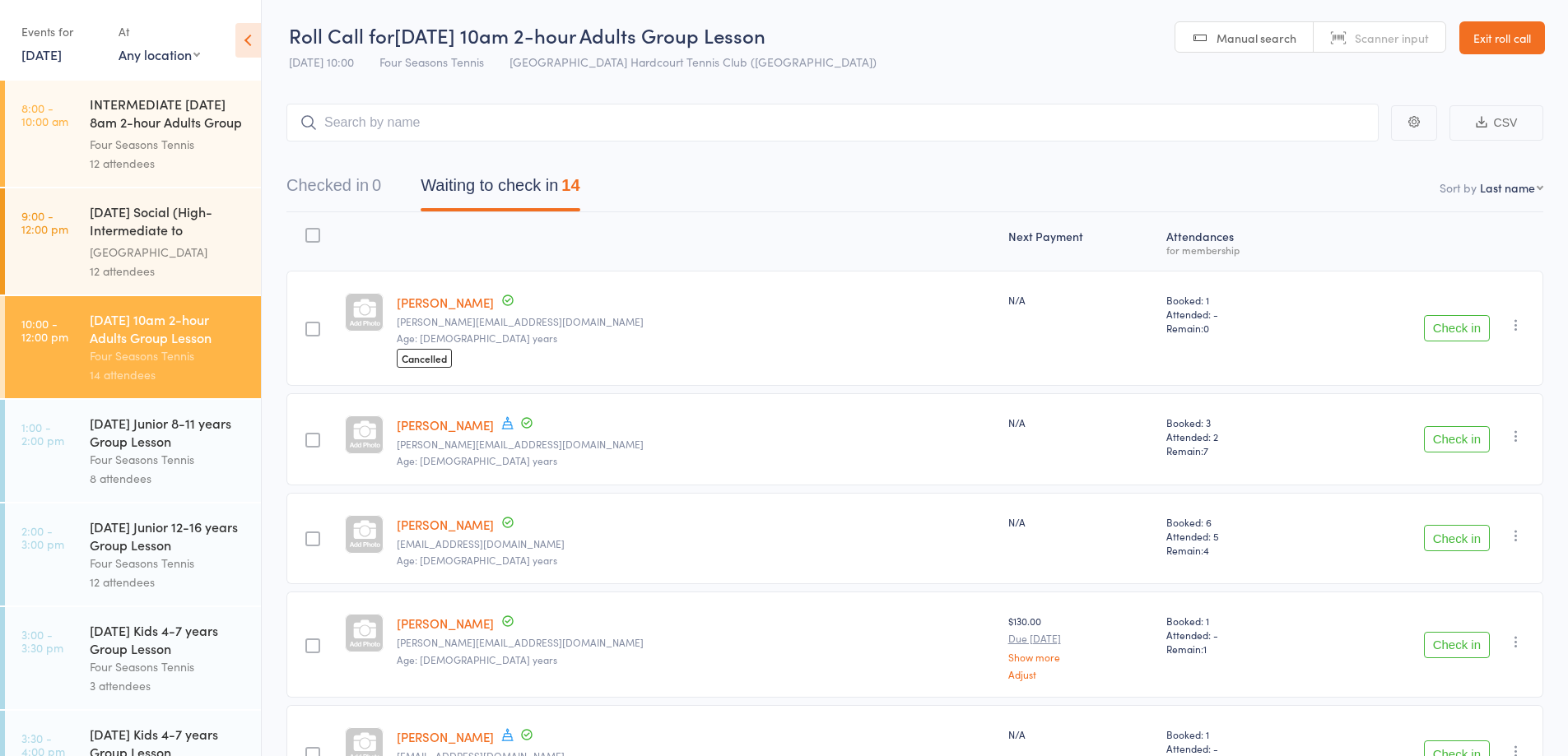
scroll to position [0, 0]
click at [1492, 35] on link "Exit roll call" at bounding box center [1502, 39] width 86 height 33
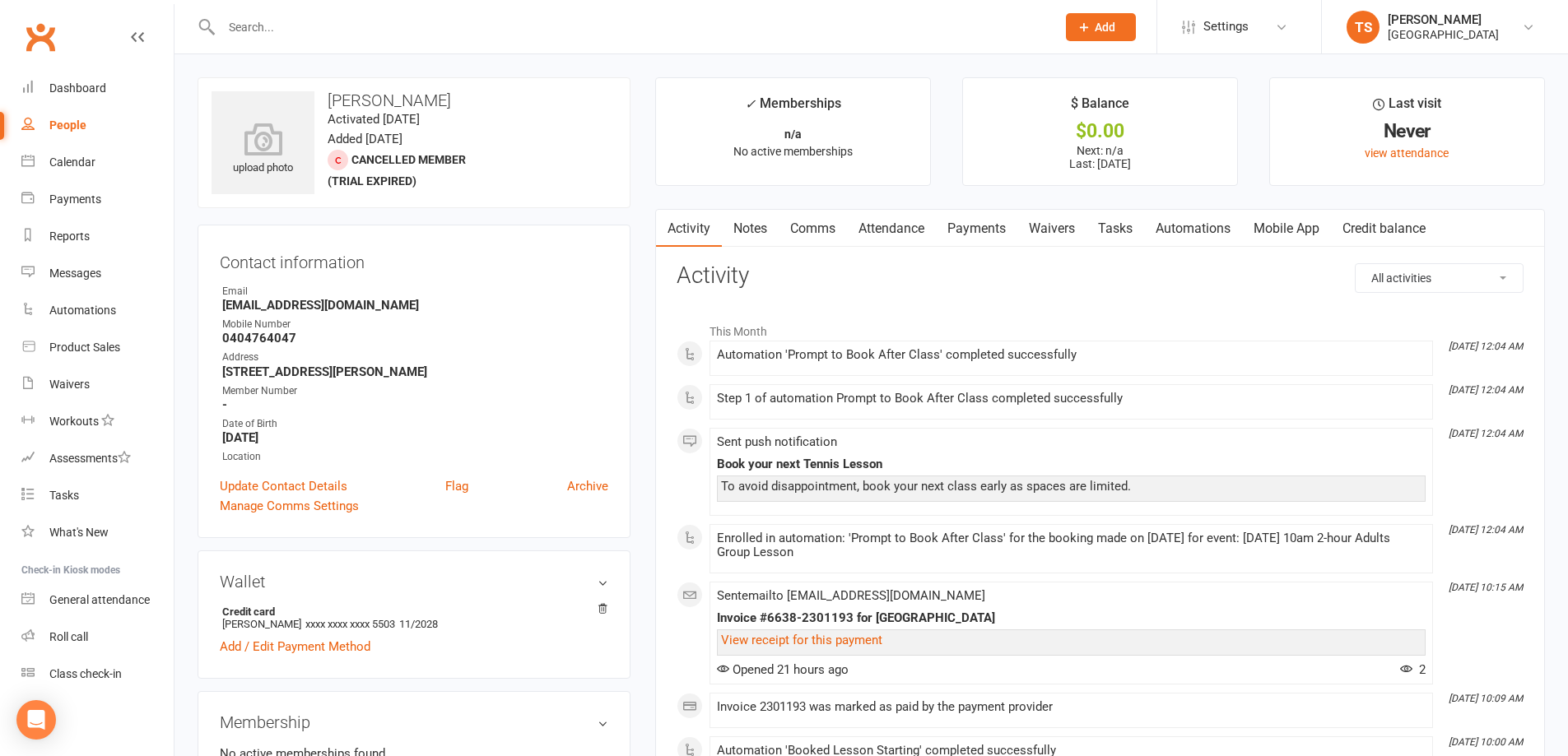
click at [1048, 225] on link "Waivers" at bounding box center [1051, 228] width 69 height 38
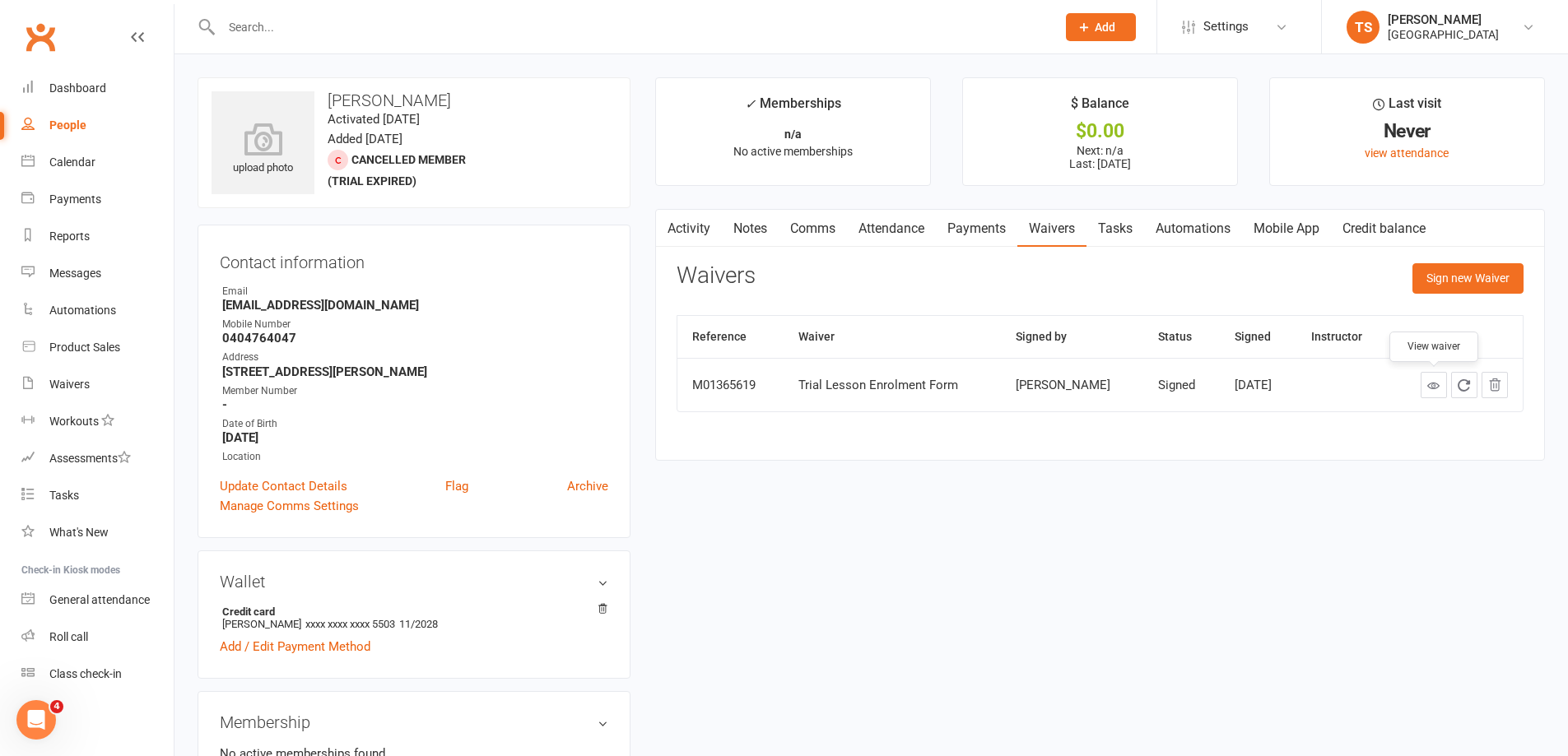
click at [1436, 384] on icon at bounding box center [1433, 385] width 13 height 13
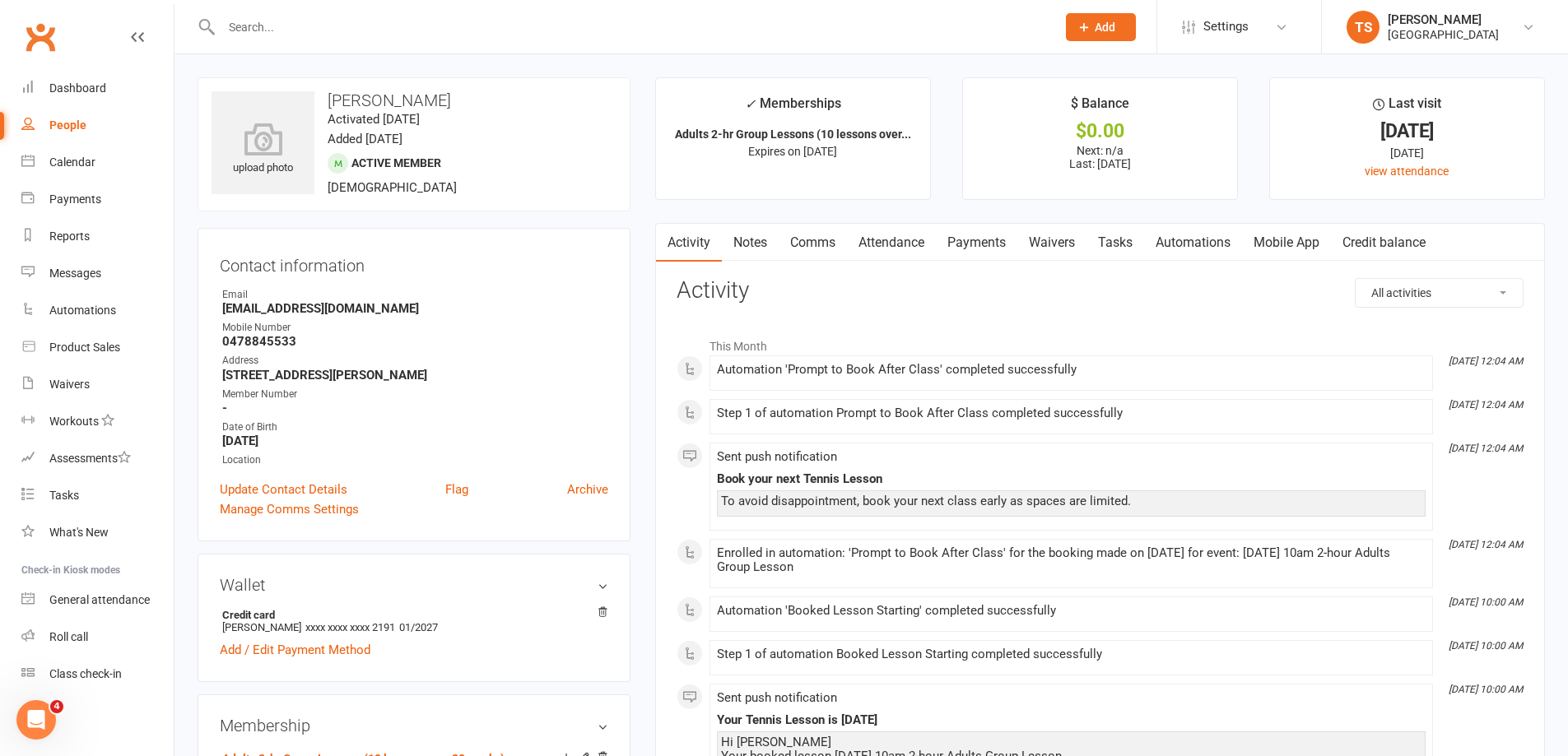
click at [1067, 243] on link "Waivers" at bounding box center [1051, 243] width 69 height 38
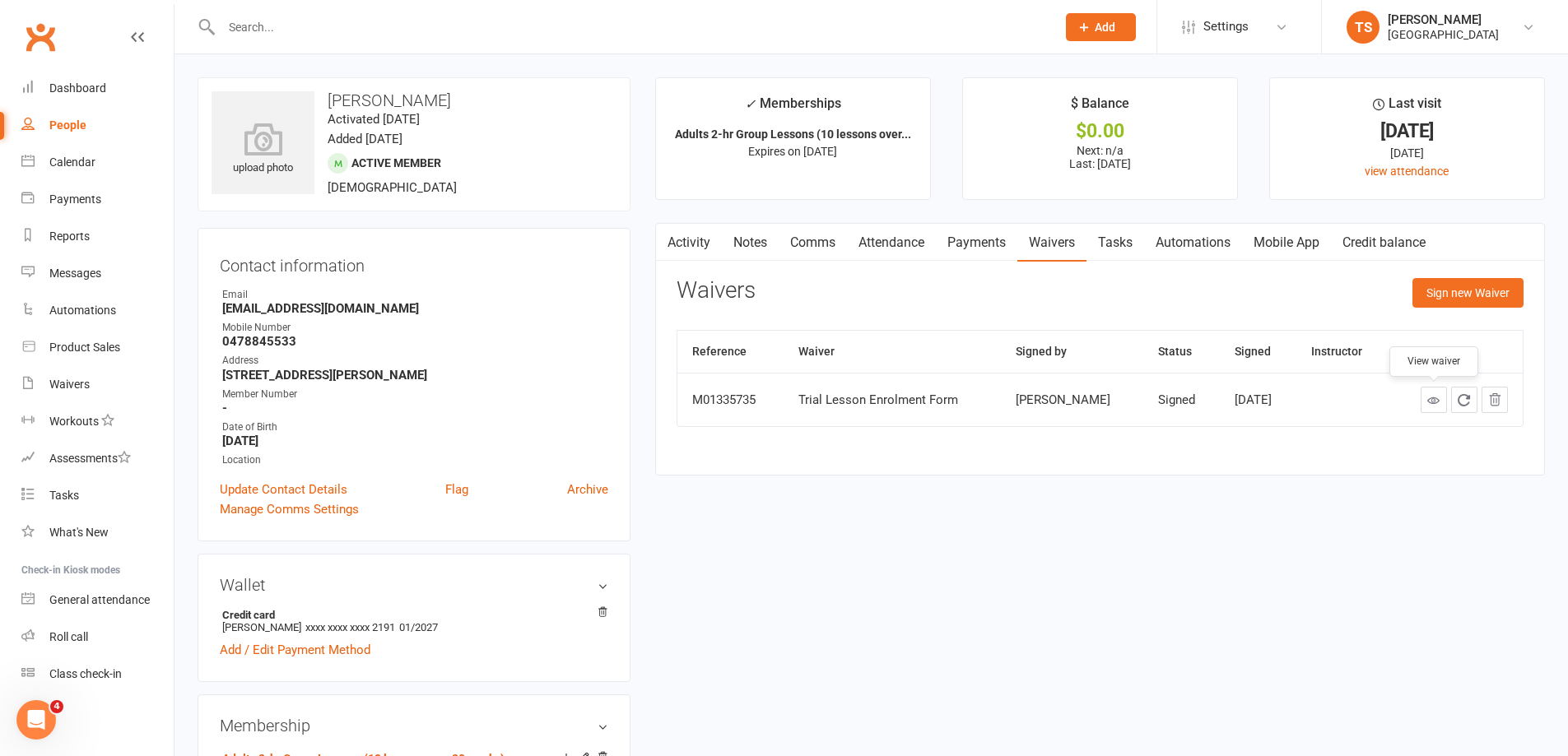
click at [1436, 398] on icon at bounding box center [1433, 400] width 13 height 13
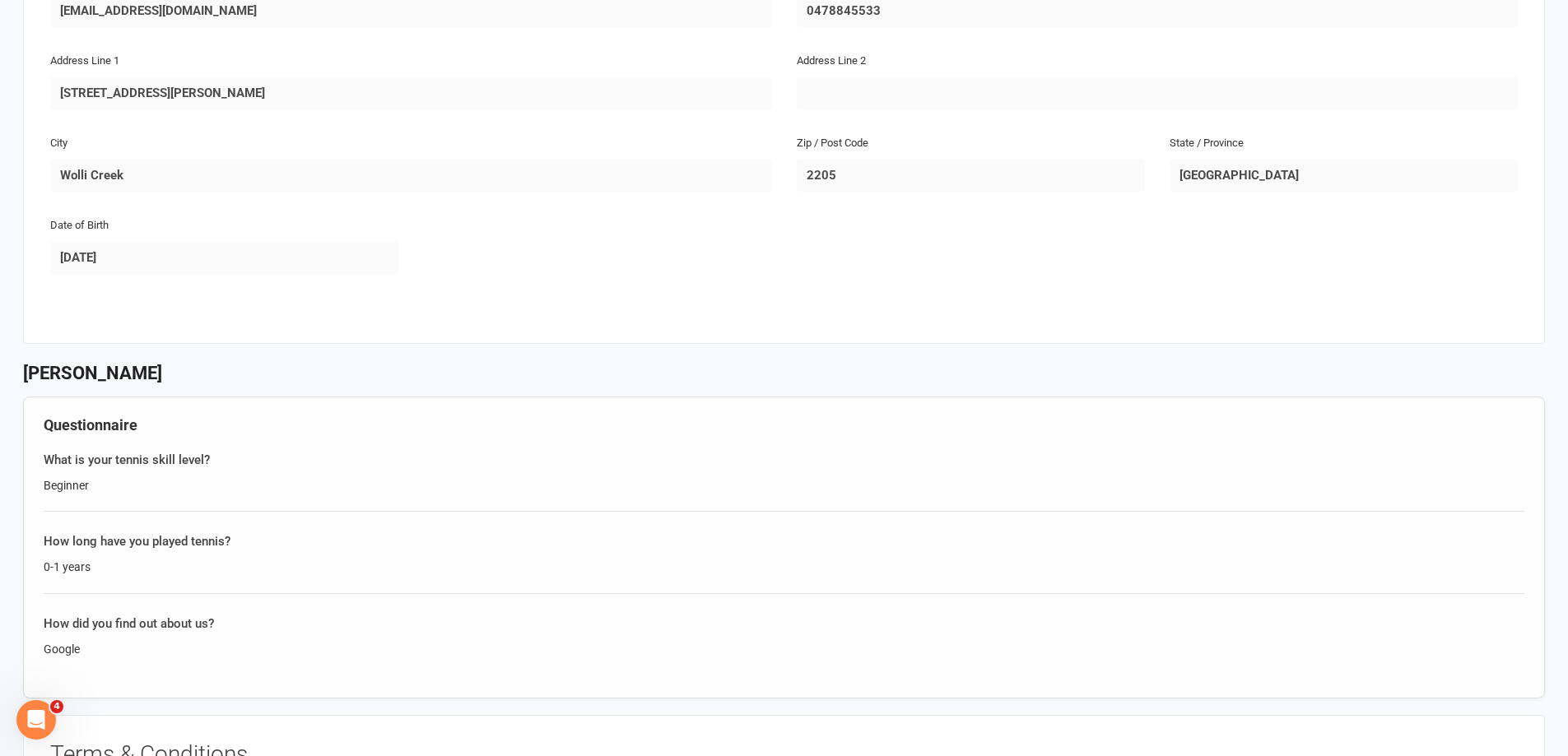
scroll to position [82, 0]
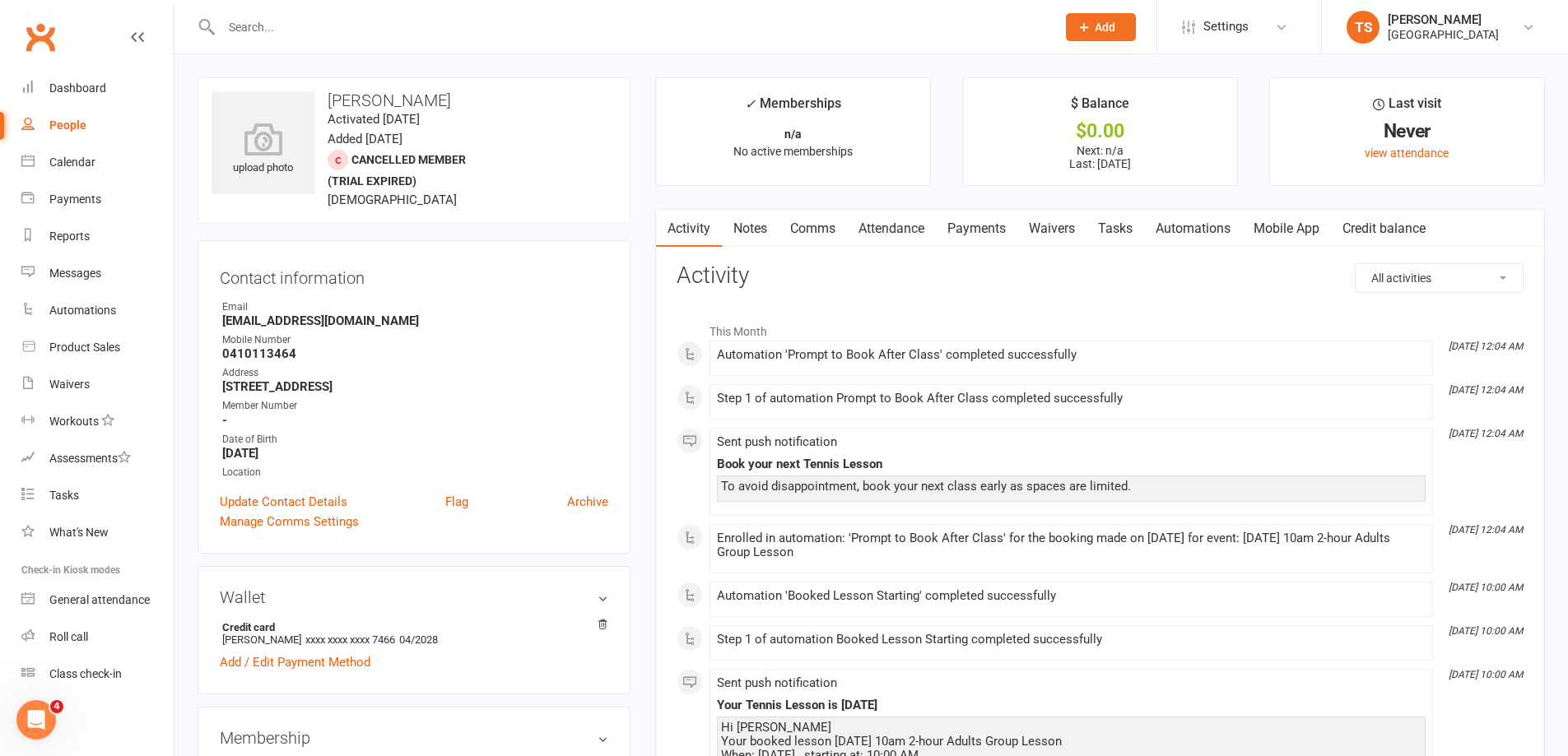
click at [1061, 222] on link "Waivers" at bounding box center [1051, 228] width 69 height 38
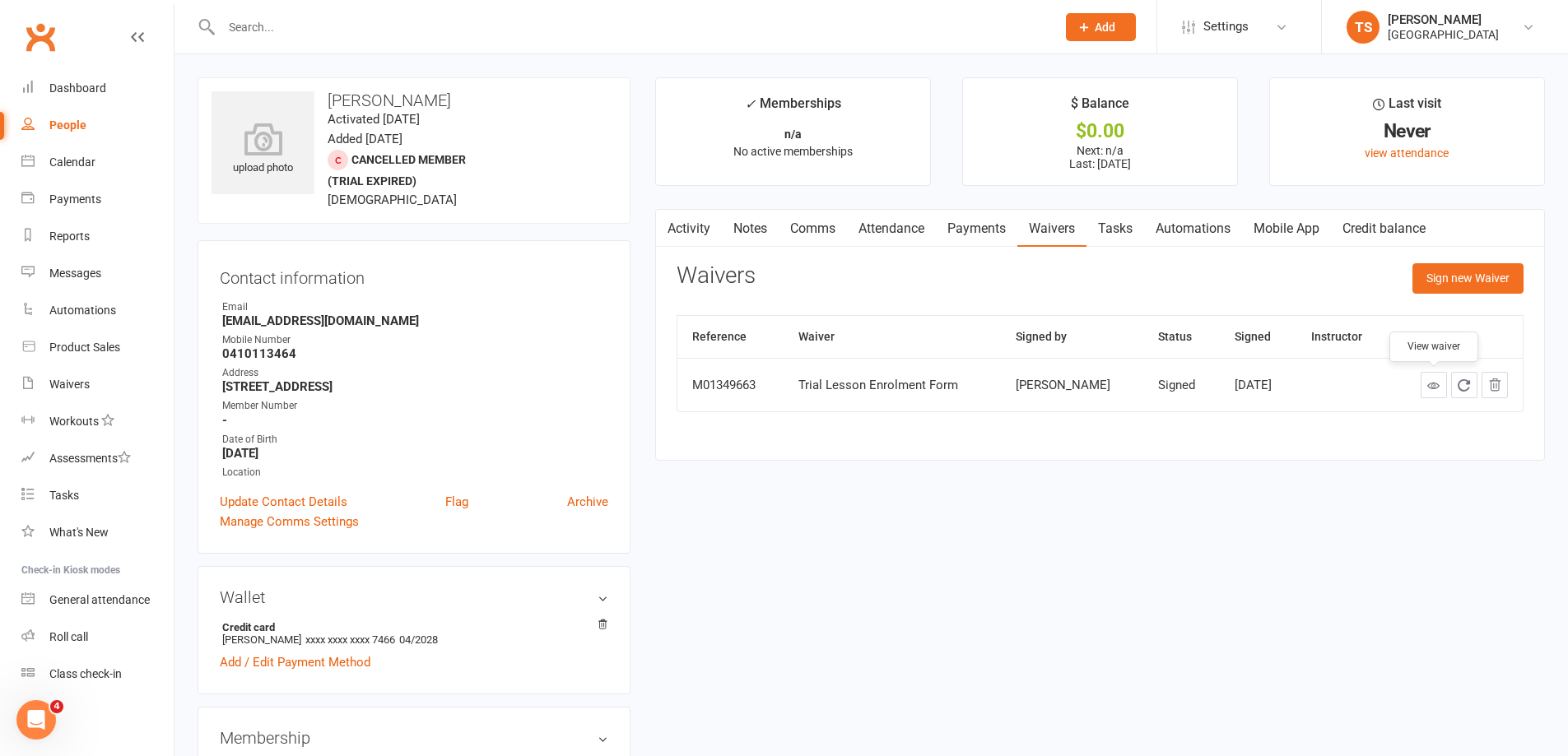
click at [1430, 384] on icon at bounding box center [1433, 385] width 13 height 13
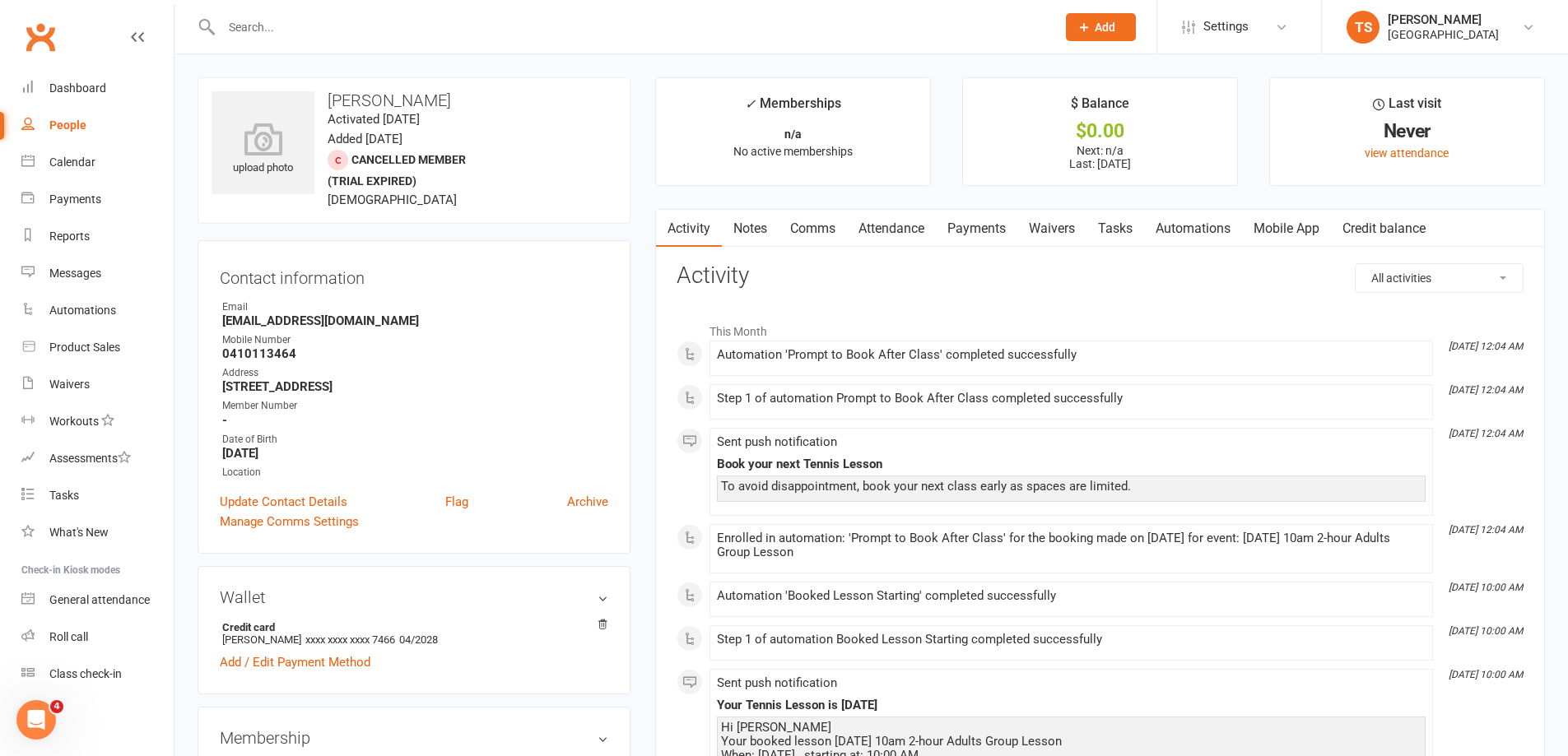
click at [1058, 230] on link "Waivers" at bounding box center [1051, 228] width 69 height 38
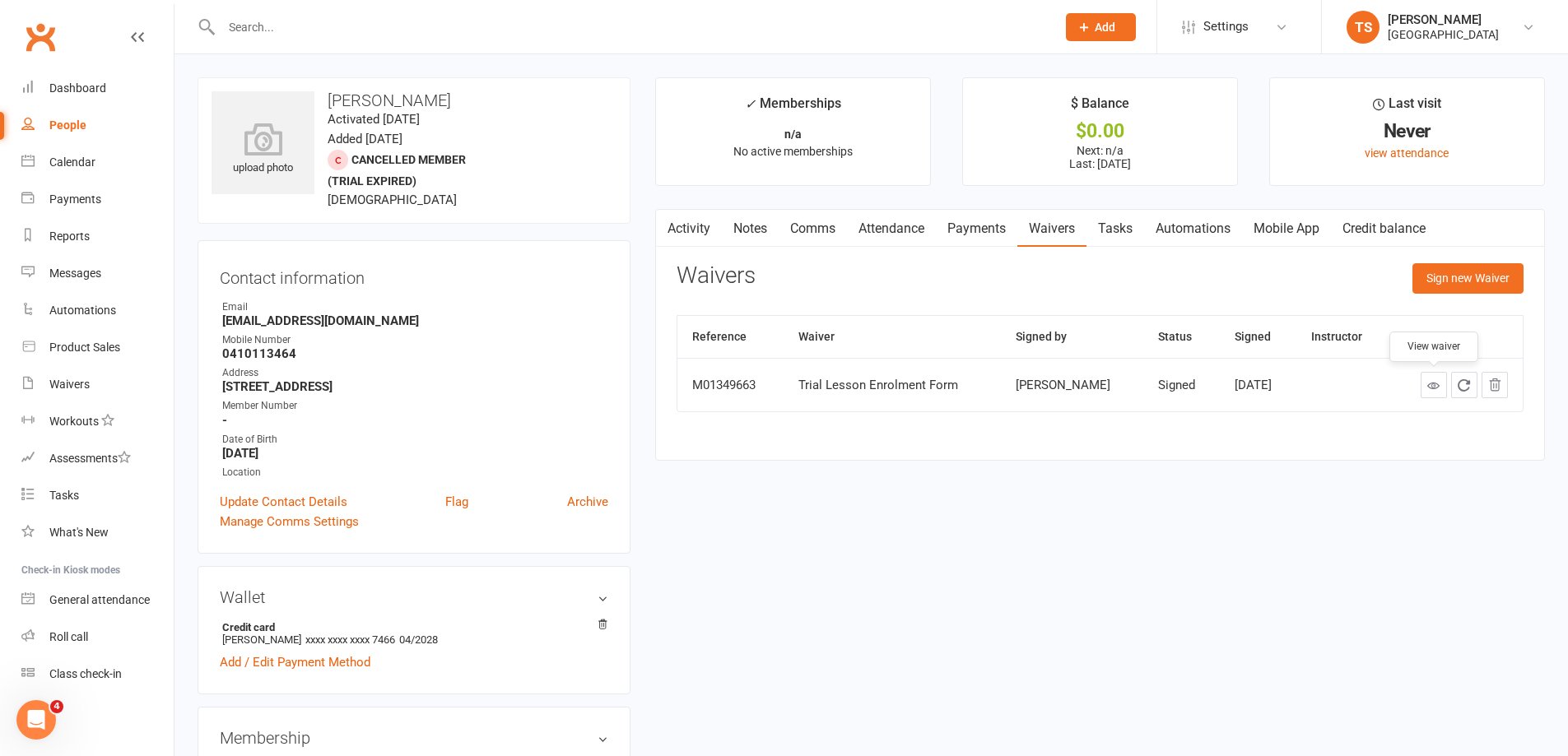
click at [1431, 386] on icon at bounding box center [1433, 385] width 13 height 13
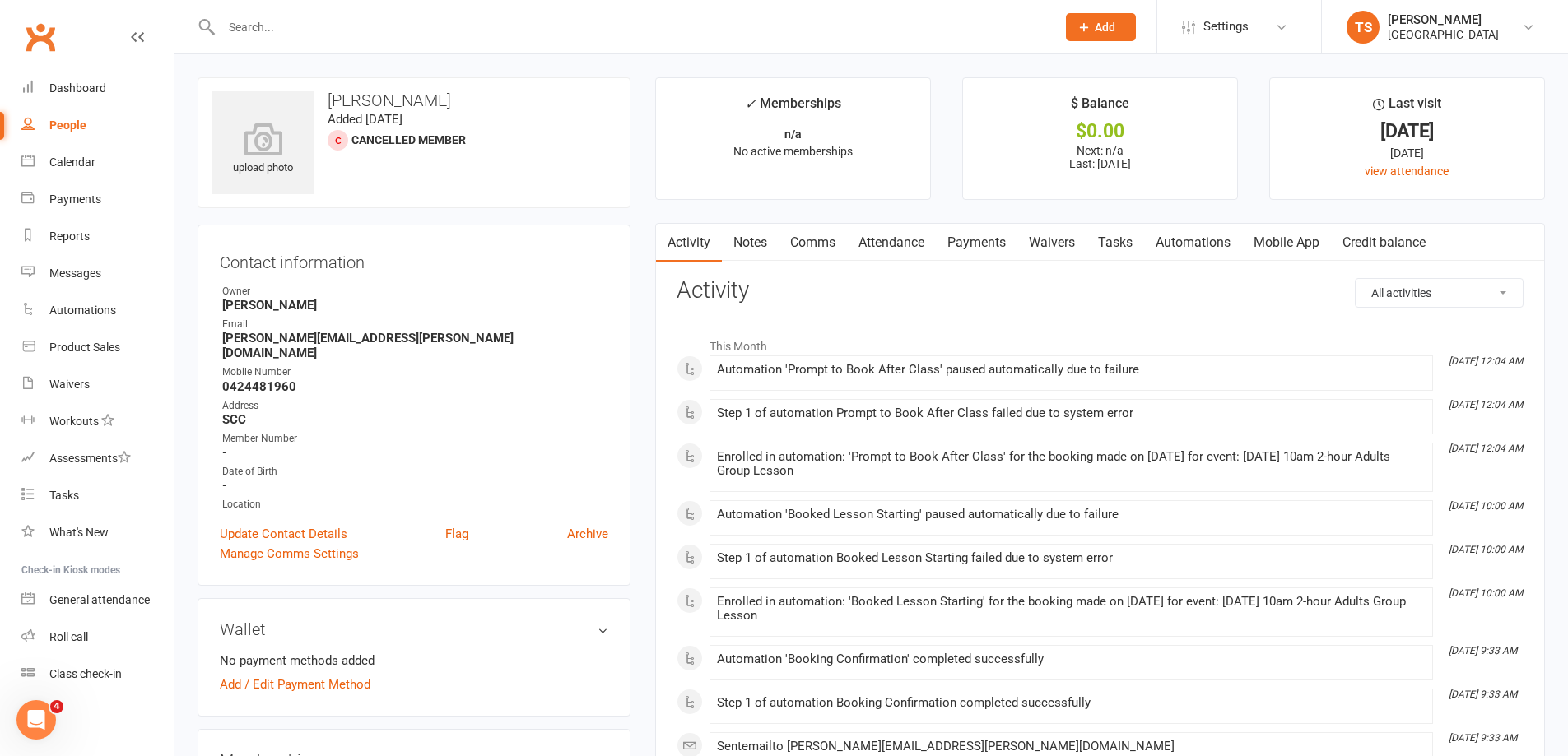
click at [1059, 238] on link "Waivers" at bounding box center [1051, 243] width 69 height 38
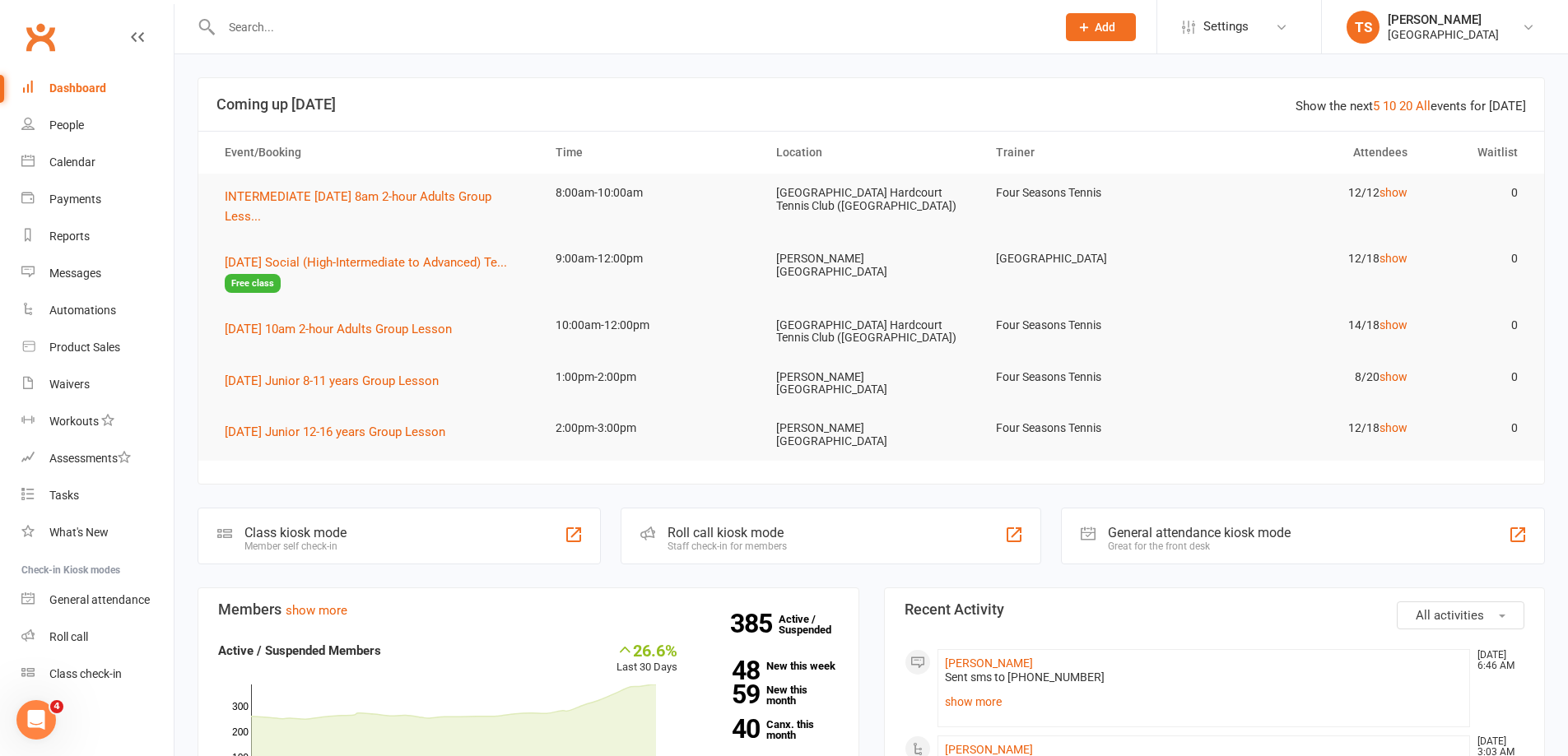
click at [254, 36] on input "text" at bounding box center [630, 26] width 828 height 23
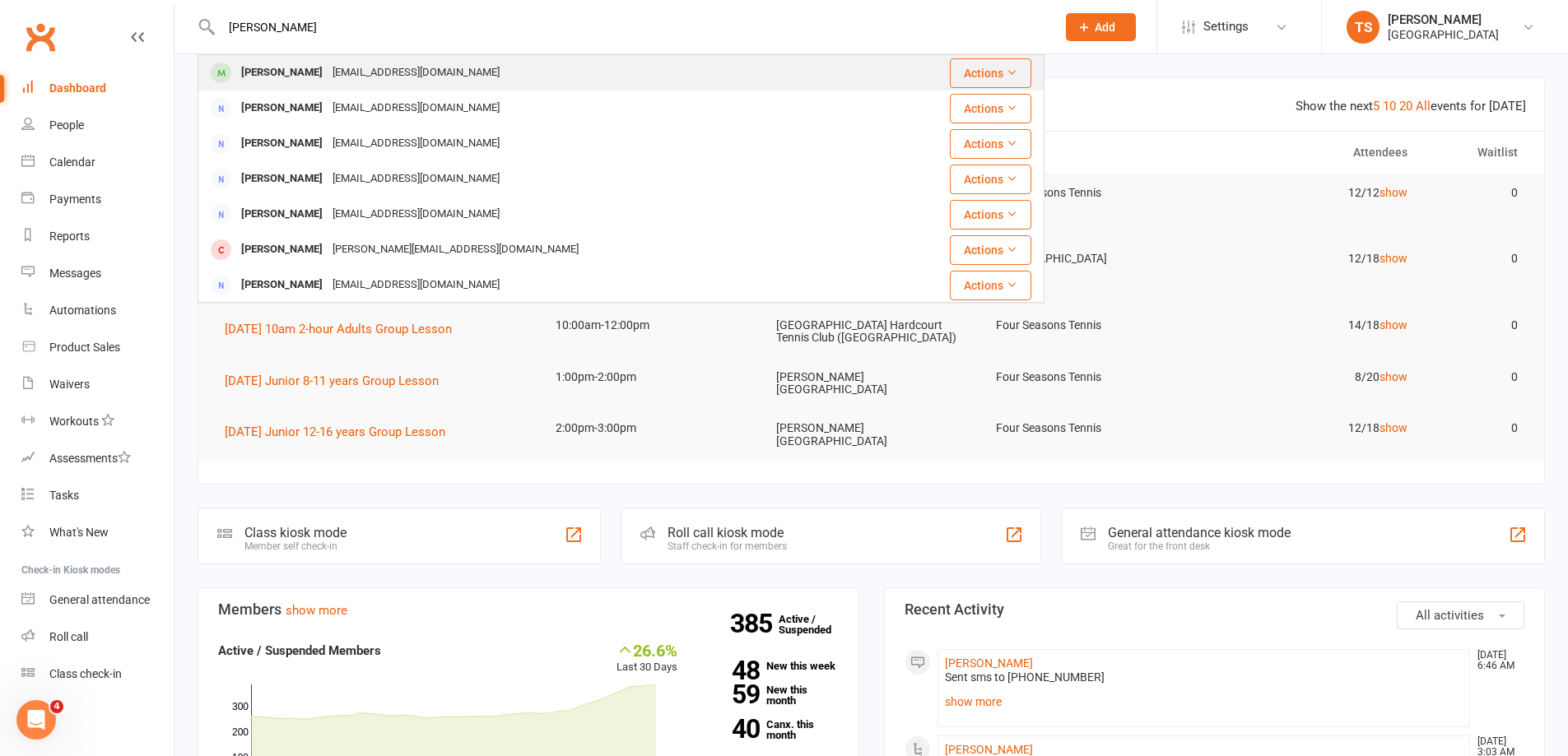
type input "jennifer Ly"
click at [337, 71] on div "[EMAIL_ADDRESS][DOMAIN_NAME]" at bounding box center [416, 73] width 177 height 24
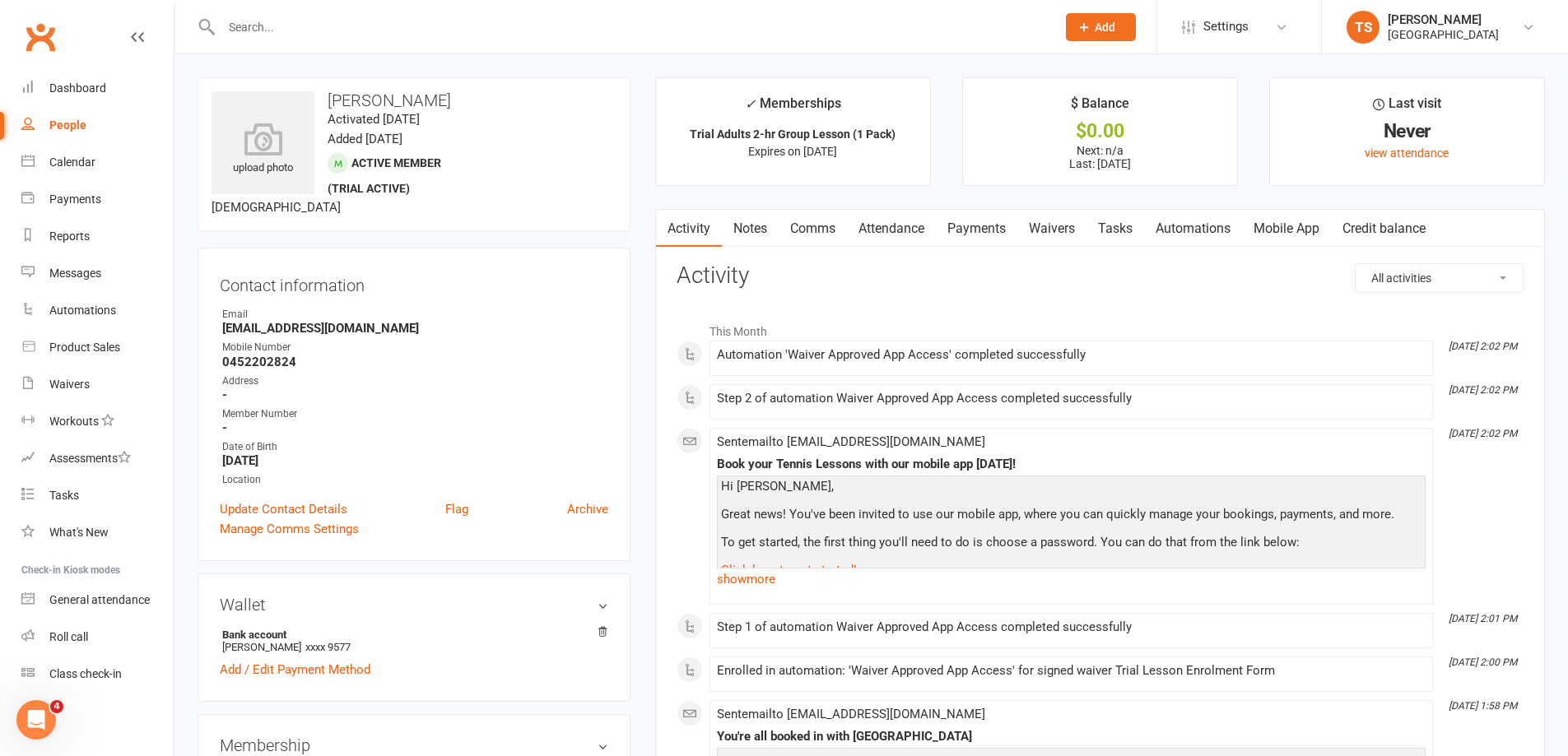
click at [1053, 223] on link "Waivers" at bounding box center [1051, 228] width 69 height 38
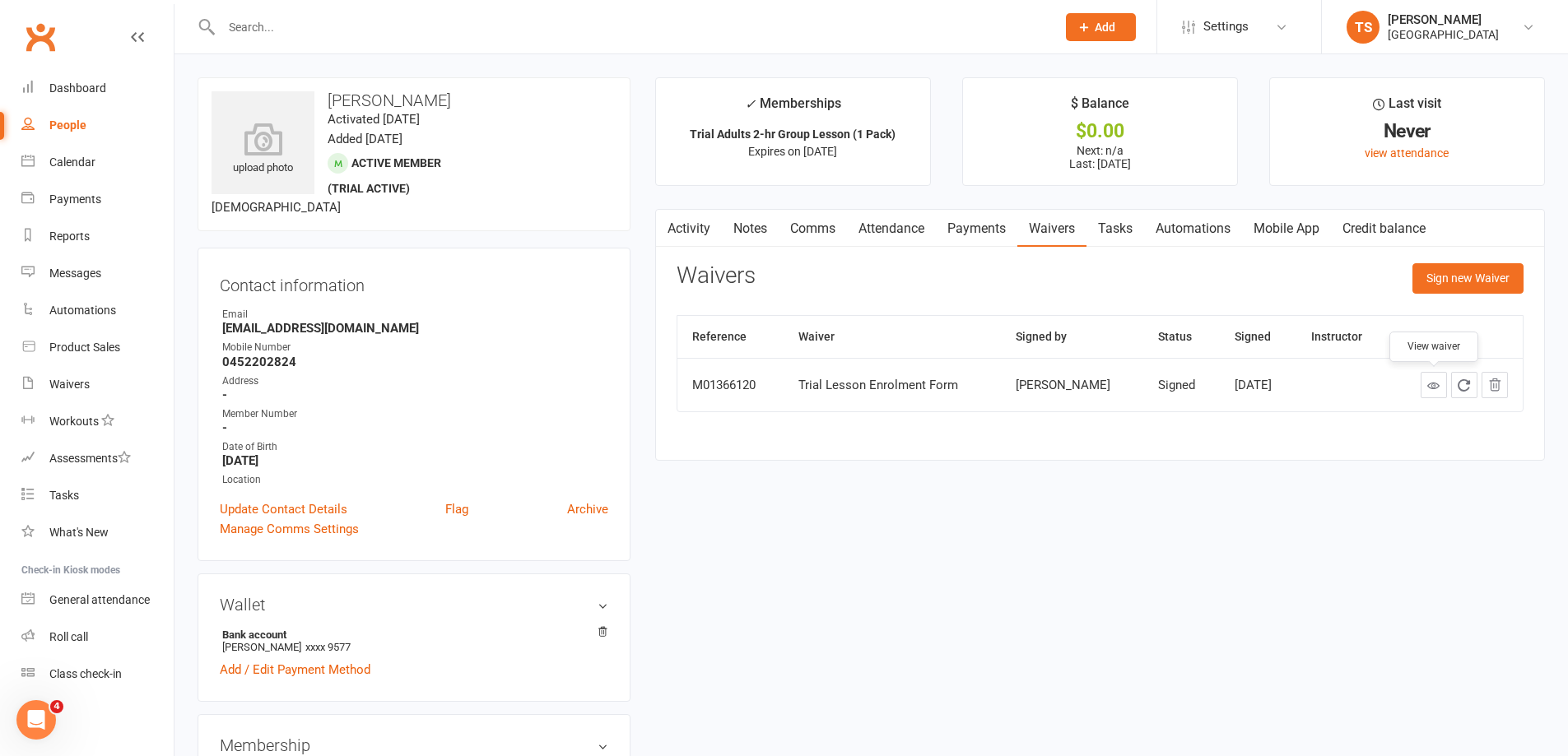
click at [1433, 383] on icon at bounding box center [1433, 385] width 13 height 13
click at [1435, 388] on icon at bounding box center [1433, 385] width 13 height 13
click at [691, 223] on link "Activity" at bounding box center [689, 228] width 66 height 38
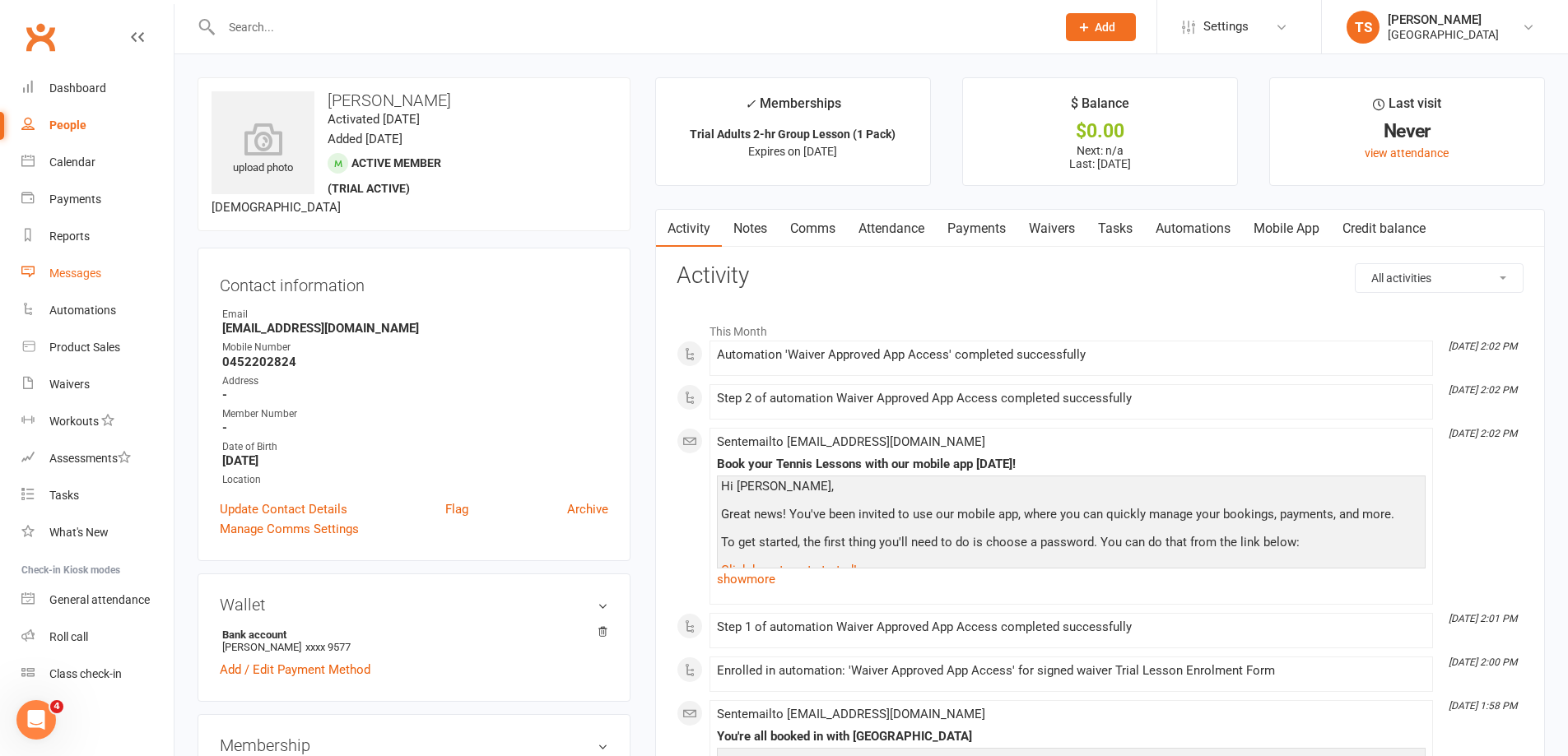
click at [77, 275] on div "Messages" at bounding box center [75, 273] width 52 height 14
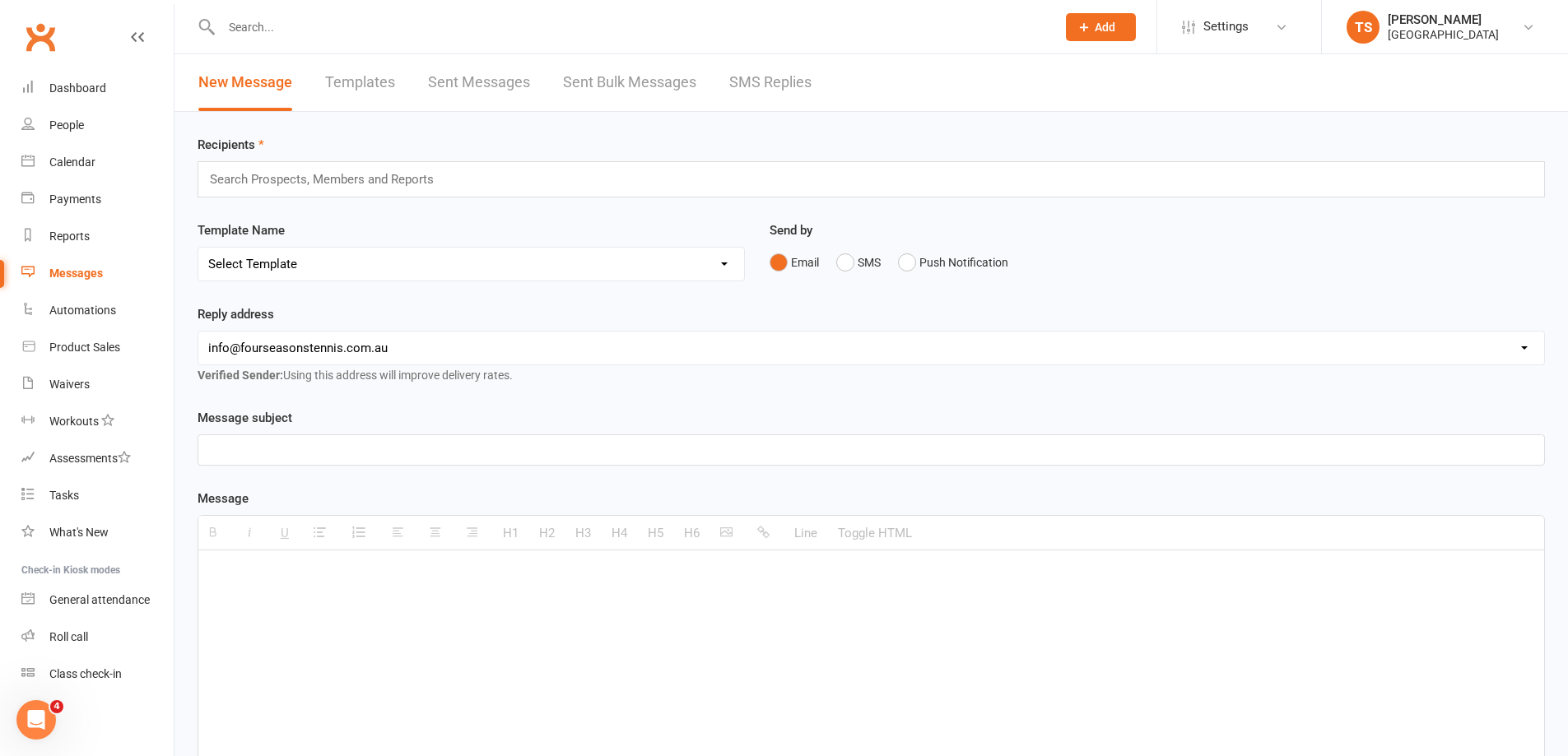
click at [792, 78] on link "SMS Replies" at bounding box center [770, 82] width 82 height 57
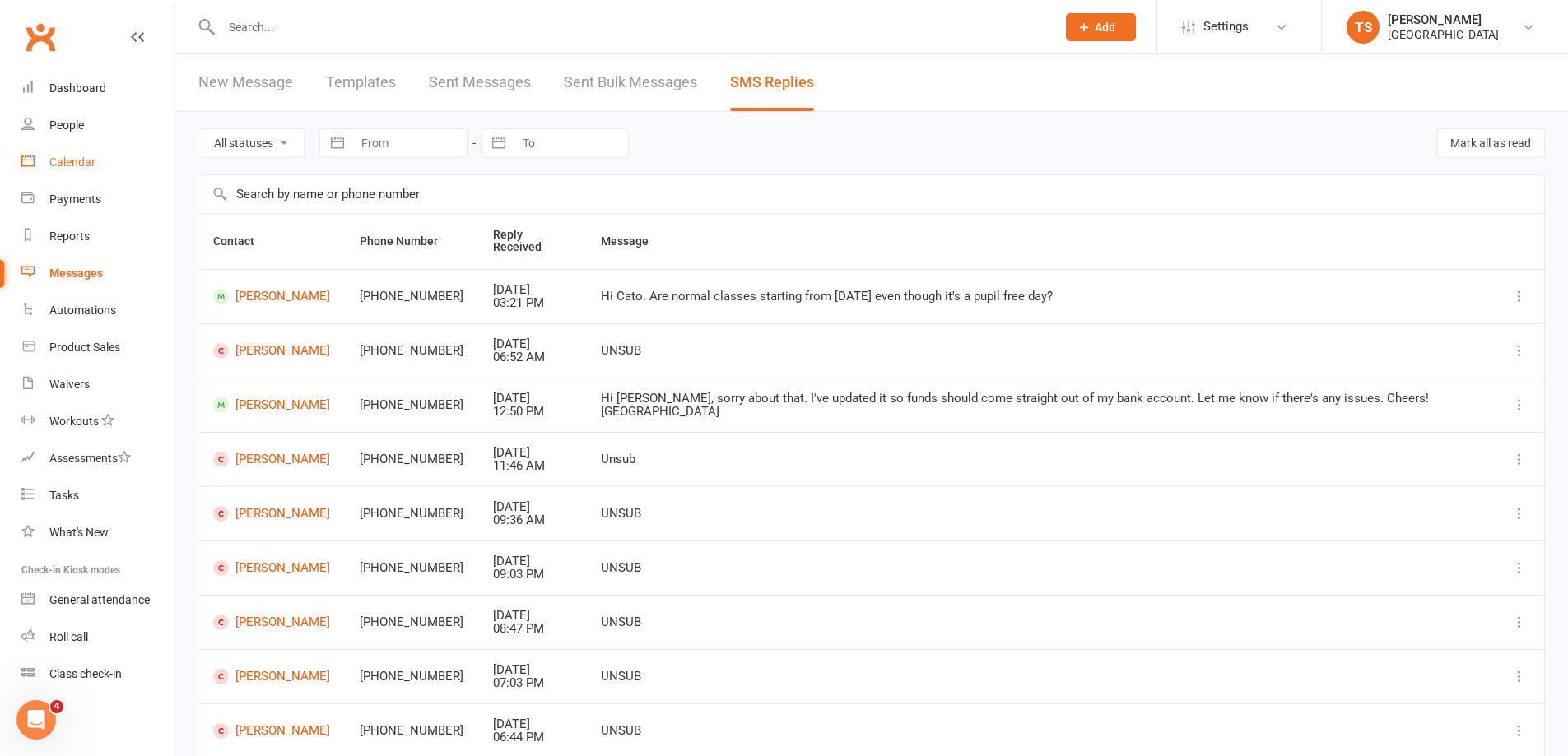
click at [79, 161] on div "Calendar" at bounding box center [72, 162] width 46 height 14
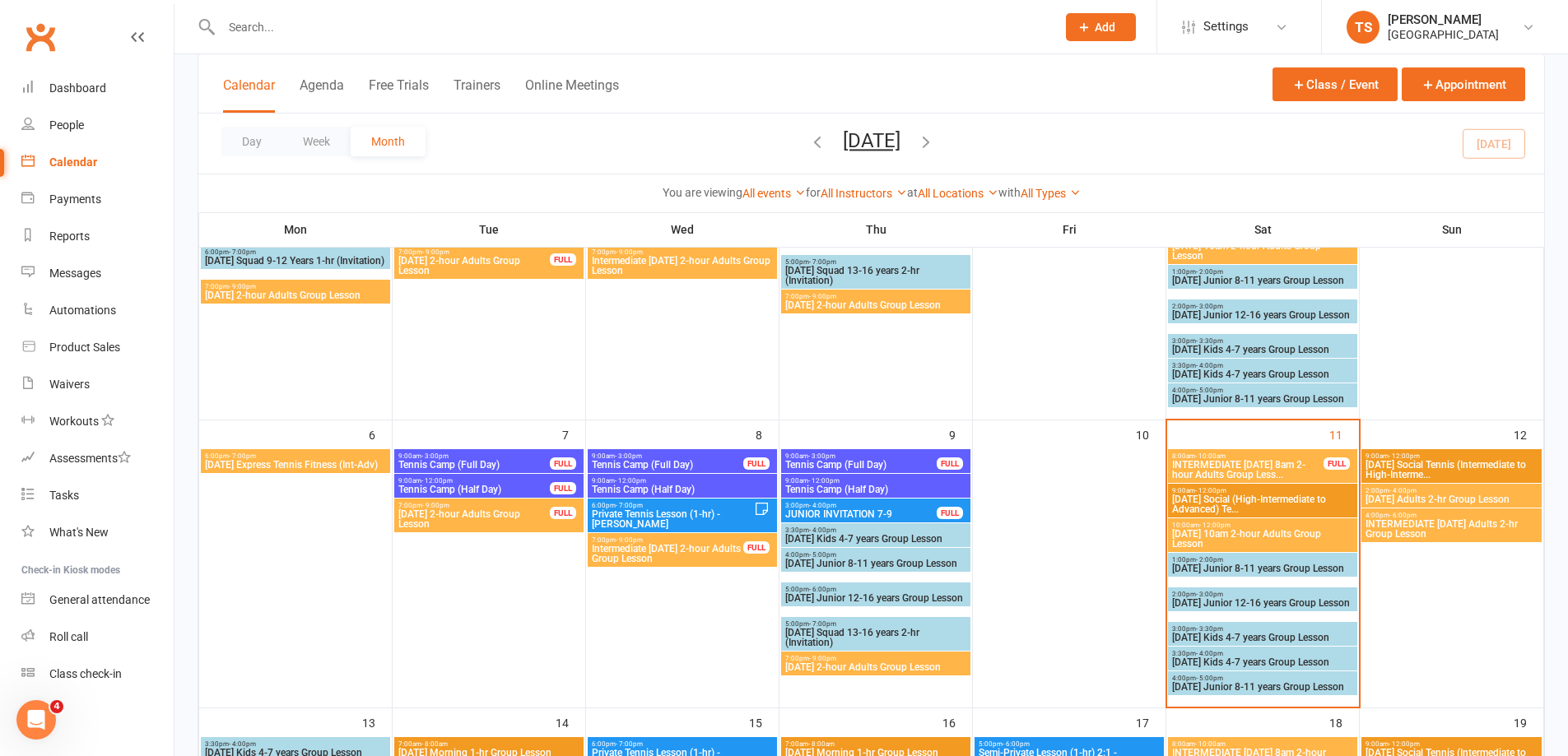
scroll to position [247, 0]
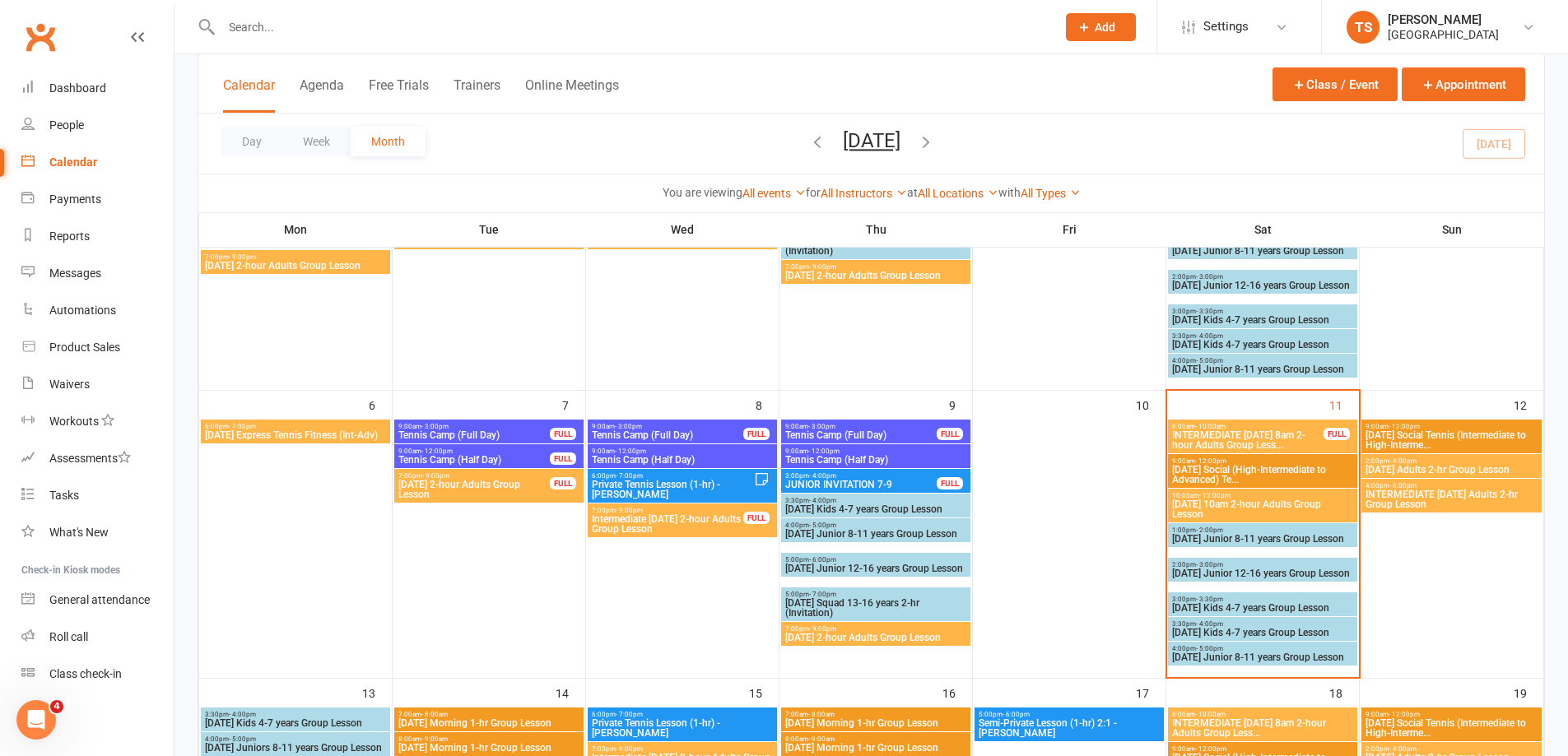
click at [1412, 465] on span "Sunday Adults 2-hr Group Lesson" at bounding box center [1451, 470] width 174 height 10
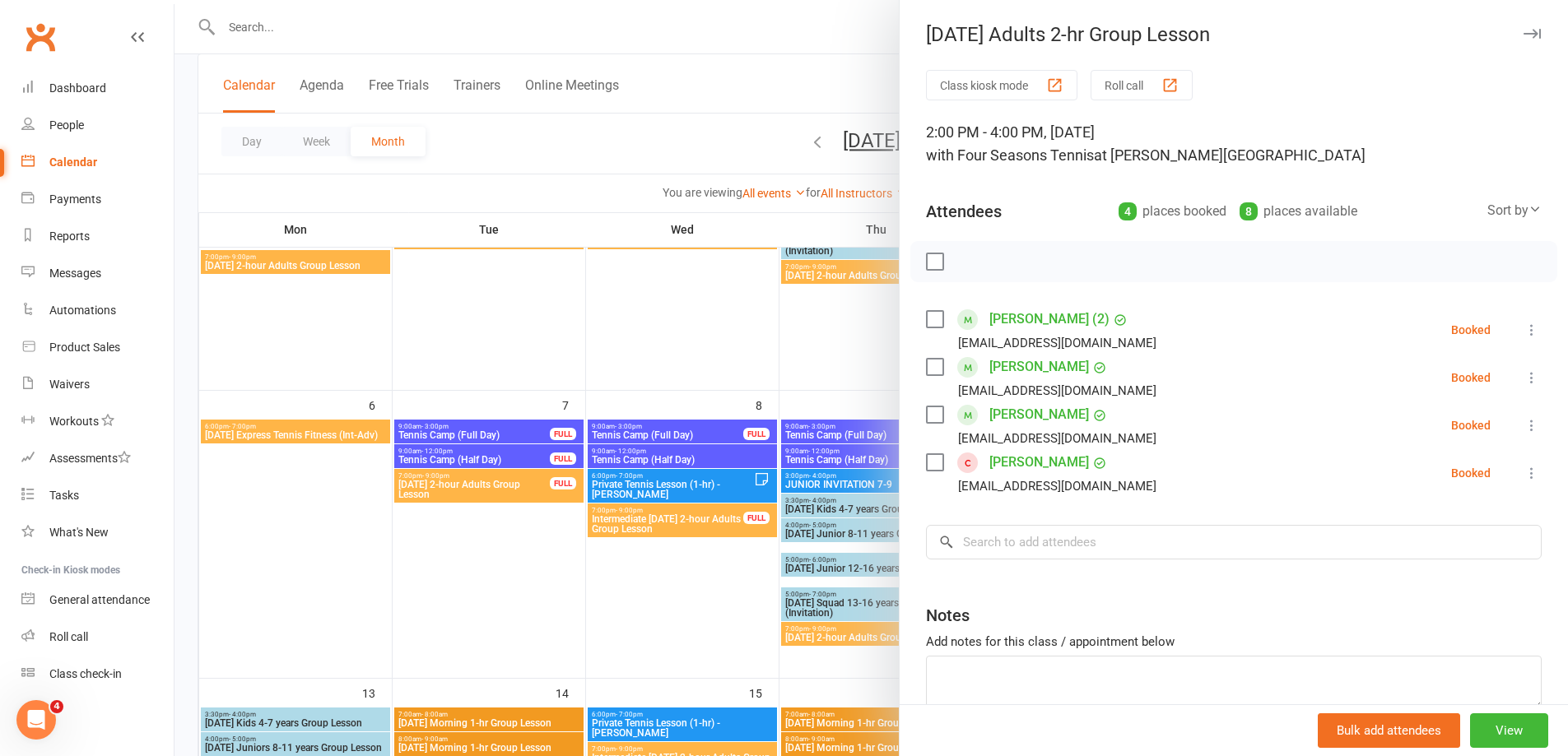
drag, startPoint x: 650, startPoint y: 580, endPoint x: 661, endPoint y: 579, distance: 11.0
click at [649, 580] on div at bounding box center [871, 378] width 1393 height 756
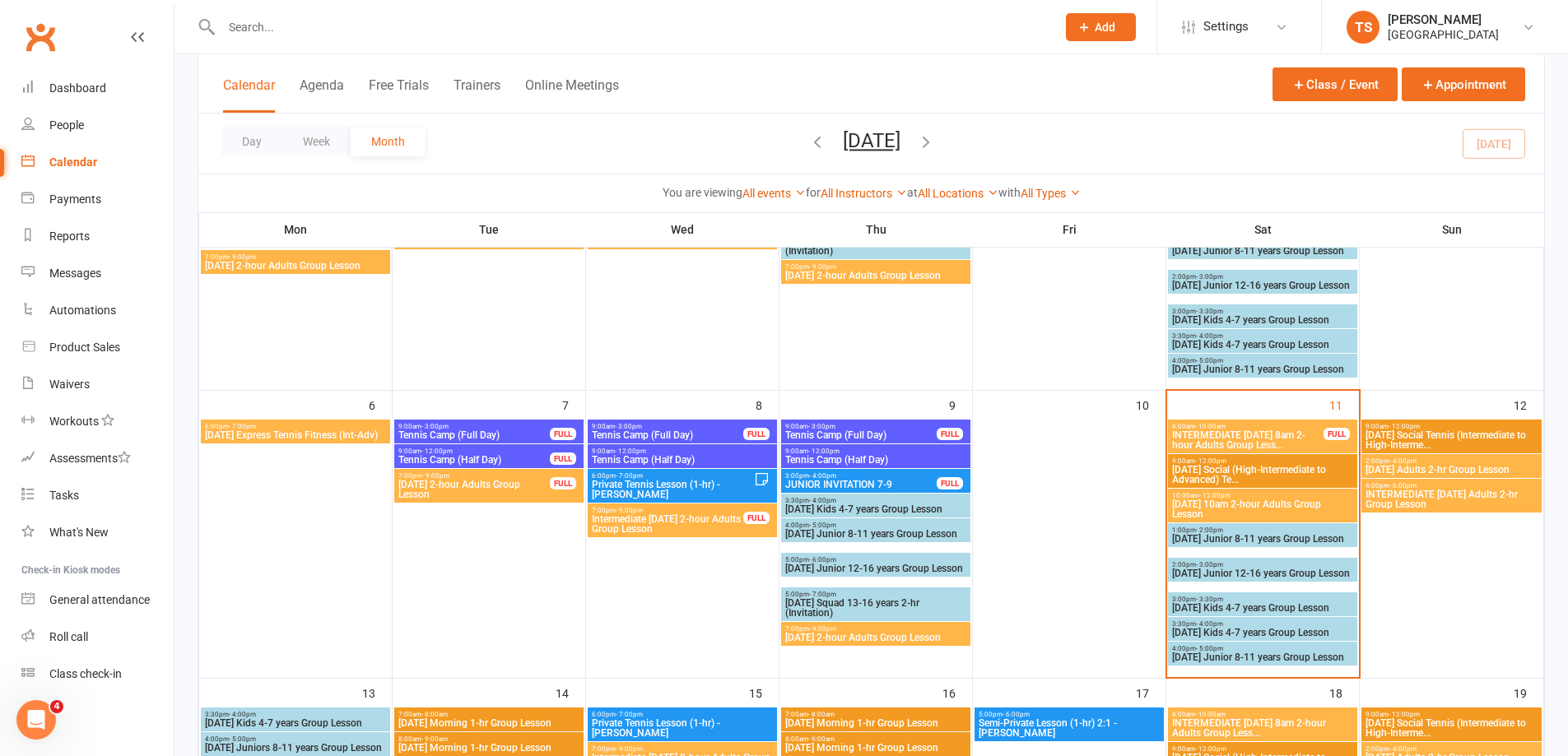
click at [1467, 494] on span "INTERMEDIATE Sunday Adults 2-hr Group Lesson" at bounding box center [1451, 499] width 174 height 20
